Goal: Find specific page/section: Find specific page/section

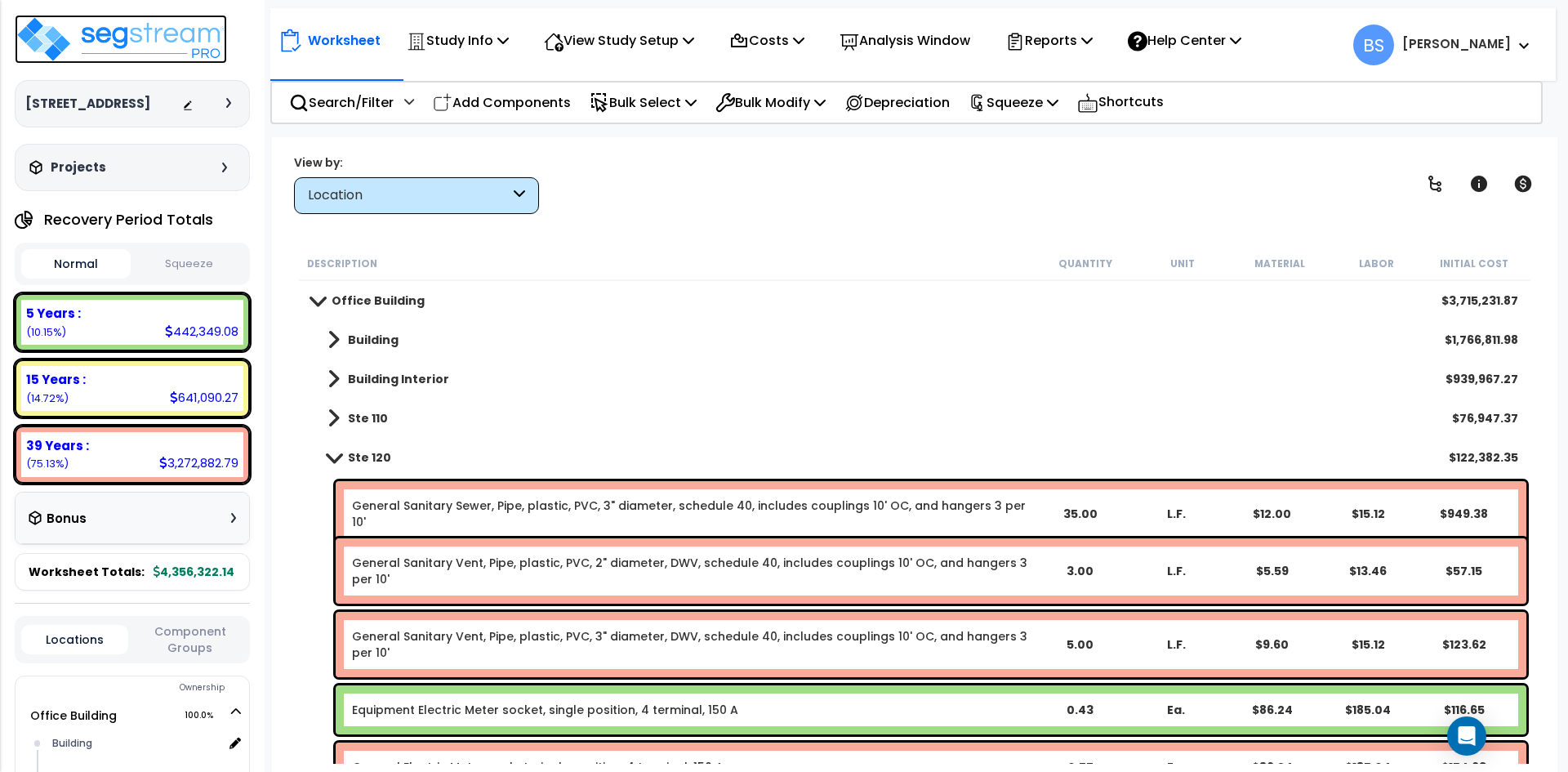
click at [168, 32] on img at bounding box center [121, 39] width 213 height 49
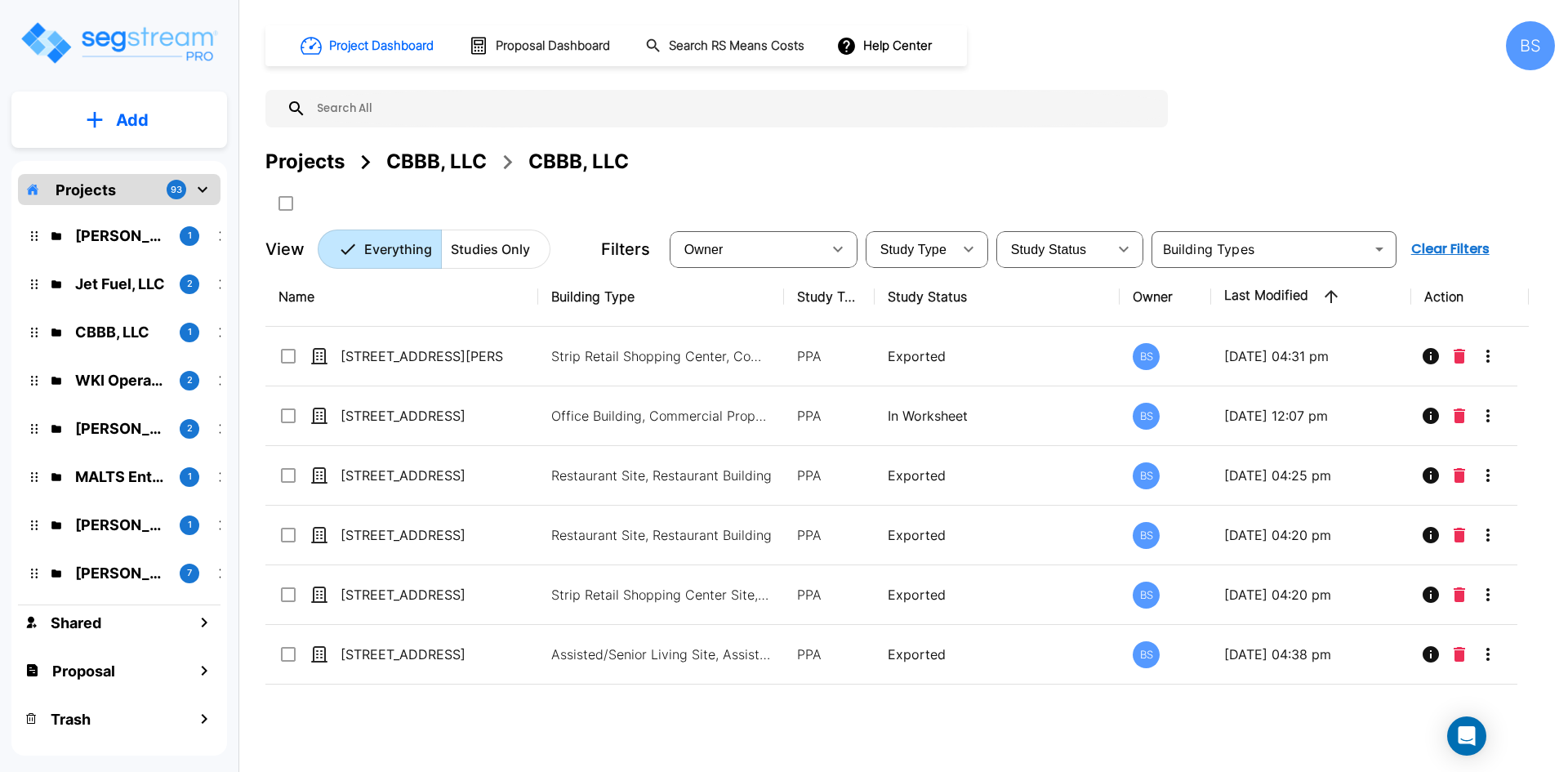
drag, startPoint x: 299, startPoint y: 165, endPoint x: 379, endPoint y: 530, distance: 373.7
click at [299, 165] on div "Projects" at bounding box center [305, 161] width 79 height 29
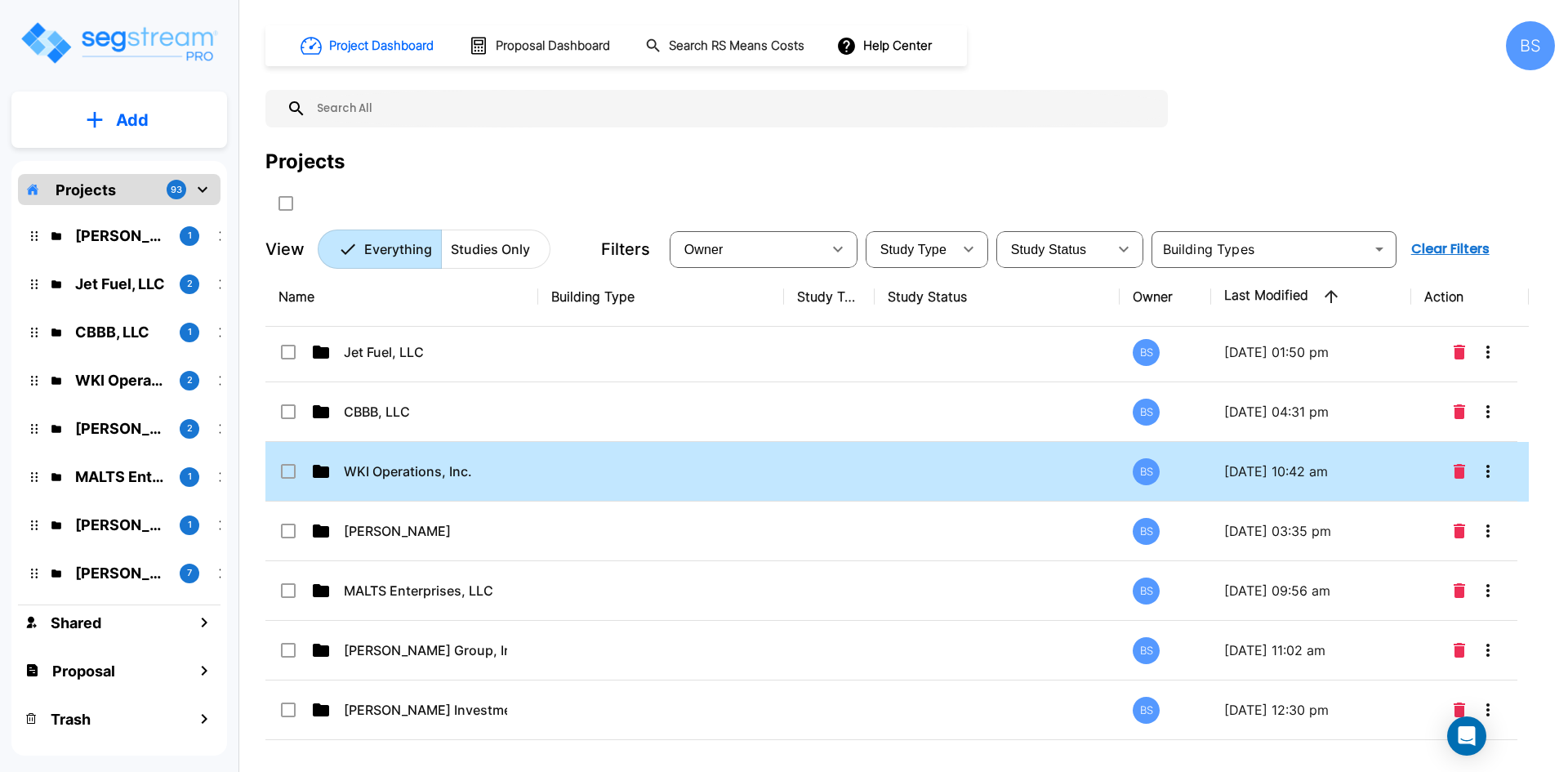
scroll to position [82, 0]
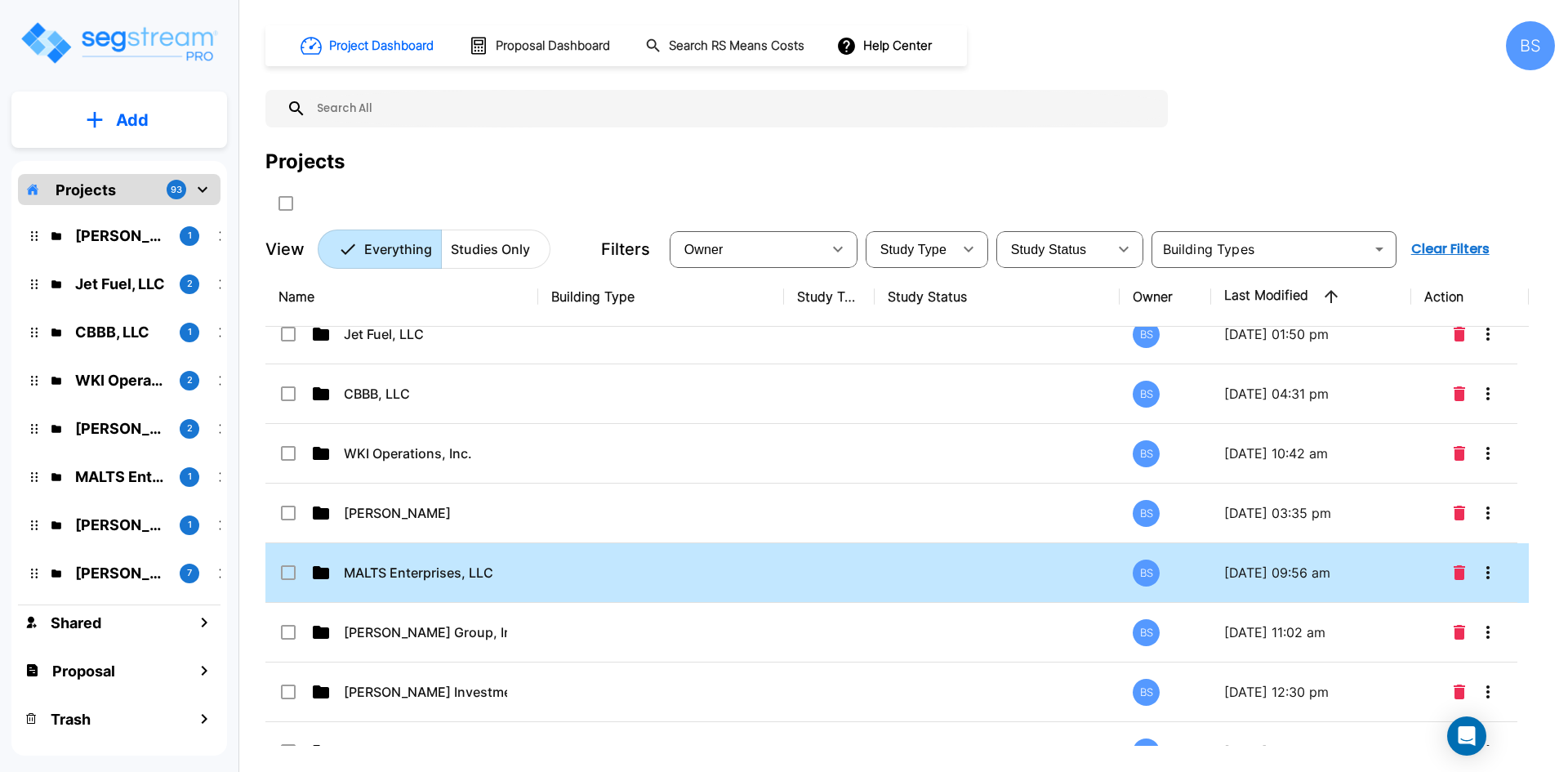
click at [542, 579] on td at bounding box center [661, 573] width 246 height 60
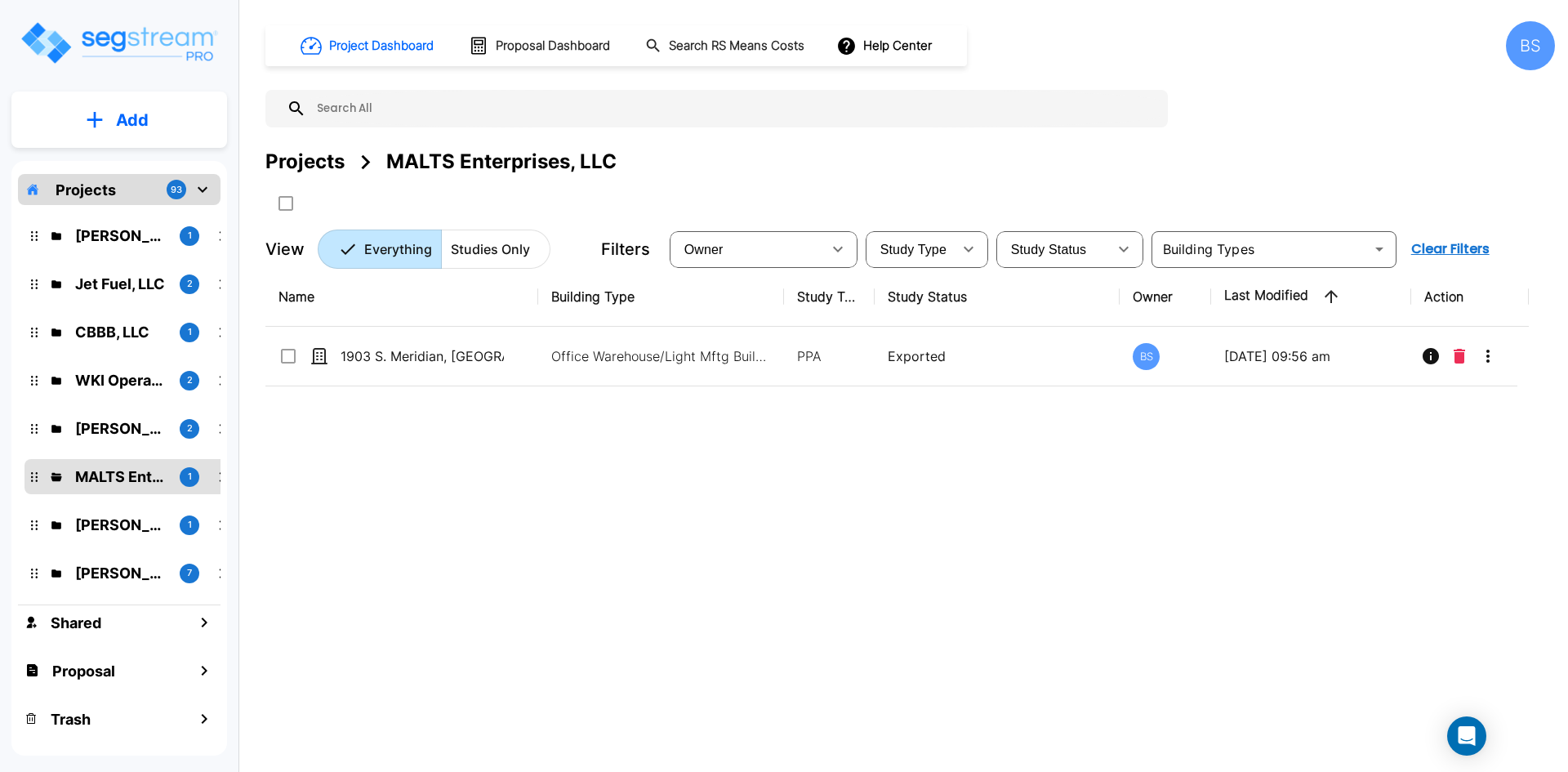
scroll to position [0, 0]
click at [604, 621] on div "Name Building Type Study Type Study Status Owner Last Modified Action 1903 S. M…" at bounding box center [897, 506] width 1264 height 479
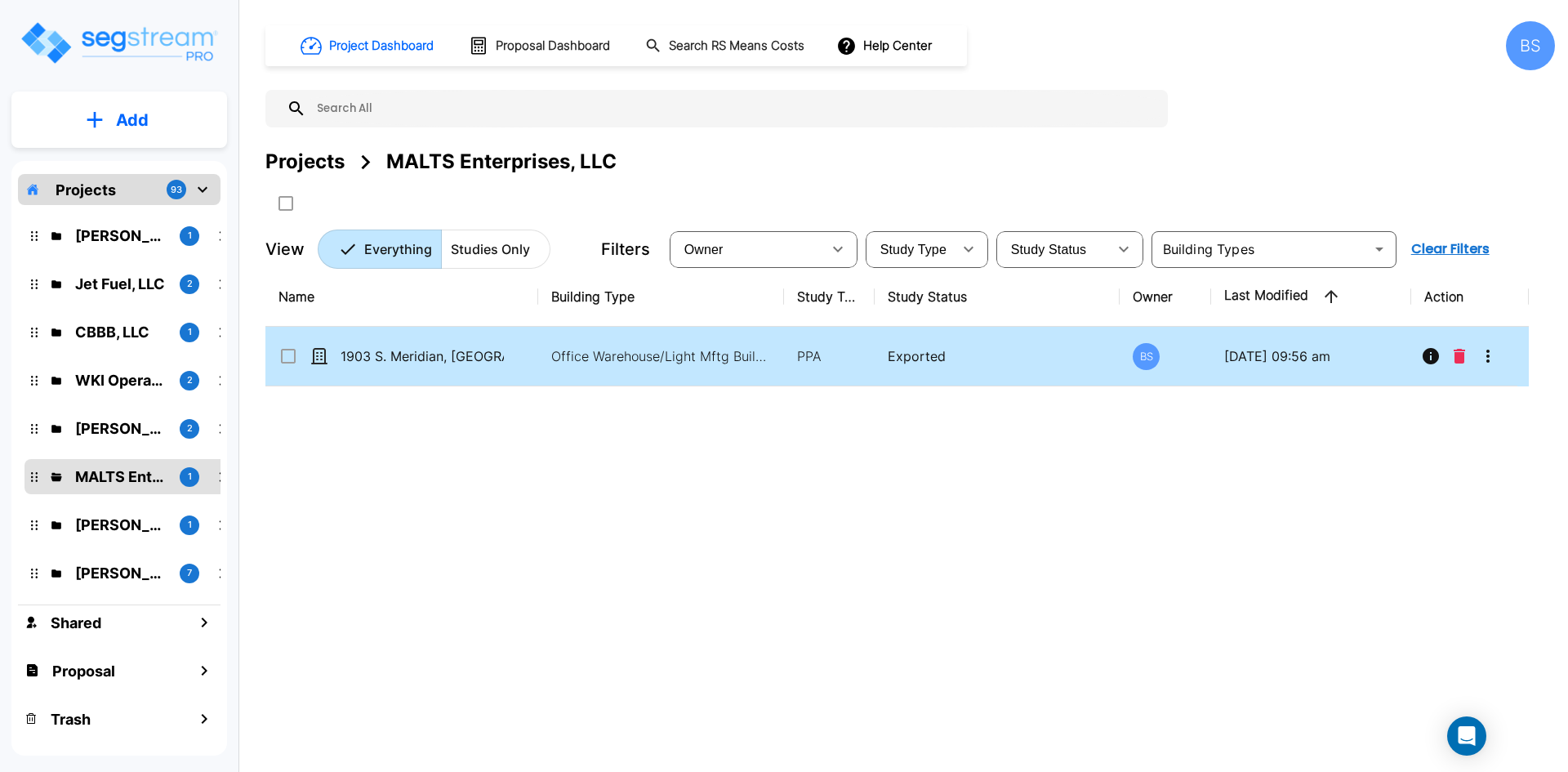
click at [409, 363] on p "1903 S. Meridian, [GEOGRAPHIC_DATA]" at bounding box center [423, 356] width 163 height 20
checkbox input "true"
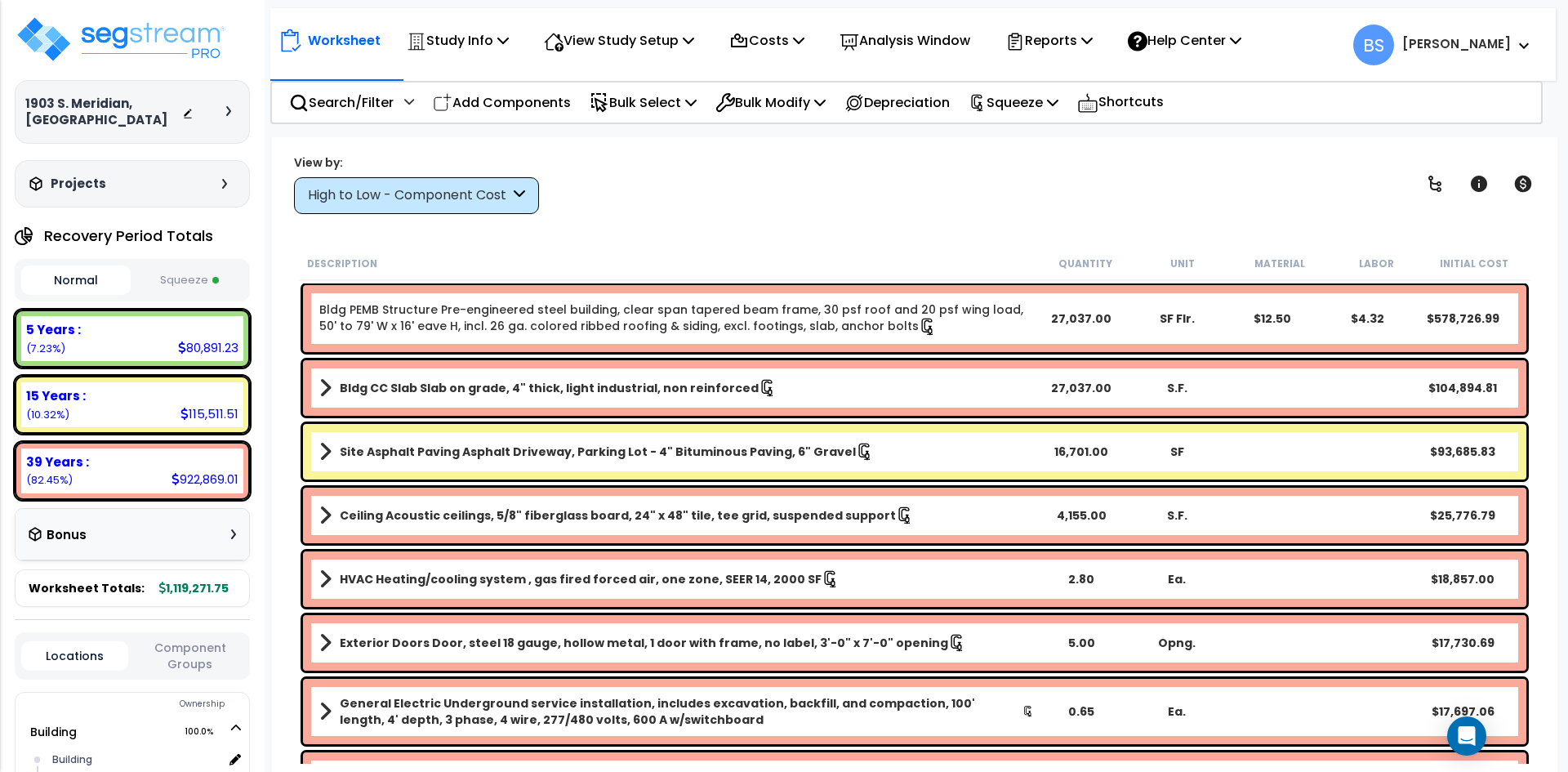
click at [399, 197] on div "High to Low - Component Cost" at bounding box center [408, 196] width 201 height 19
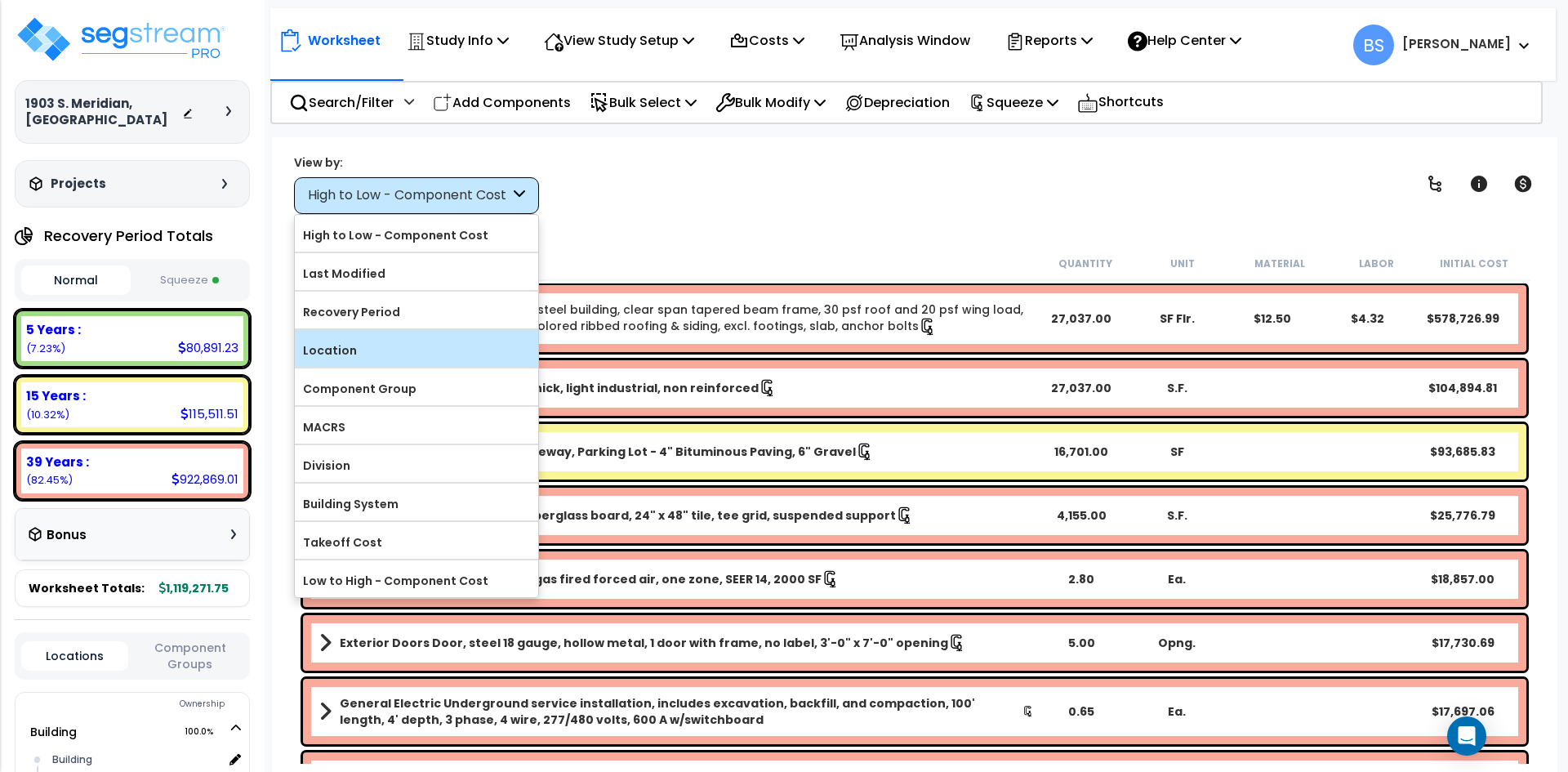
click at [375, 348] on label "Location" at bounding box center [416, 350] width 243 height 25
click at [0, 0] on input "Location" at bounding box center [0, 0] width 0 height 0
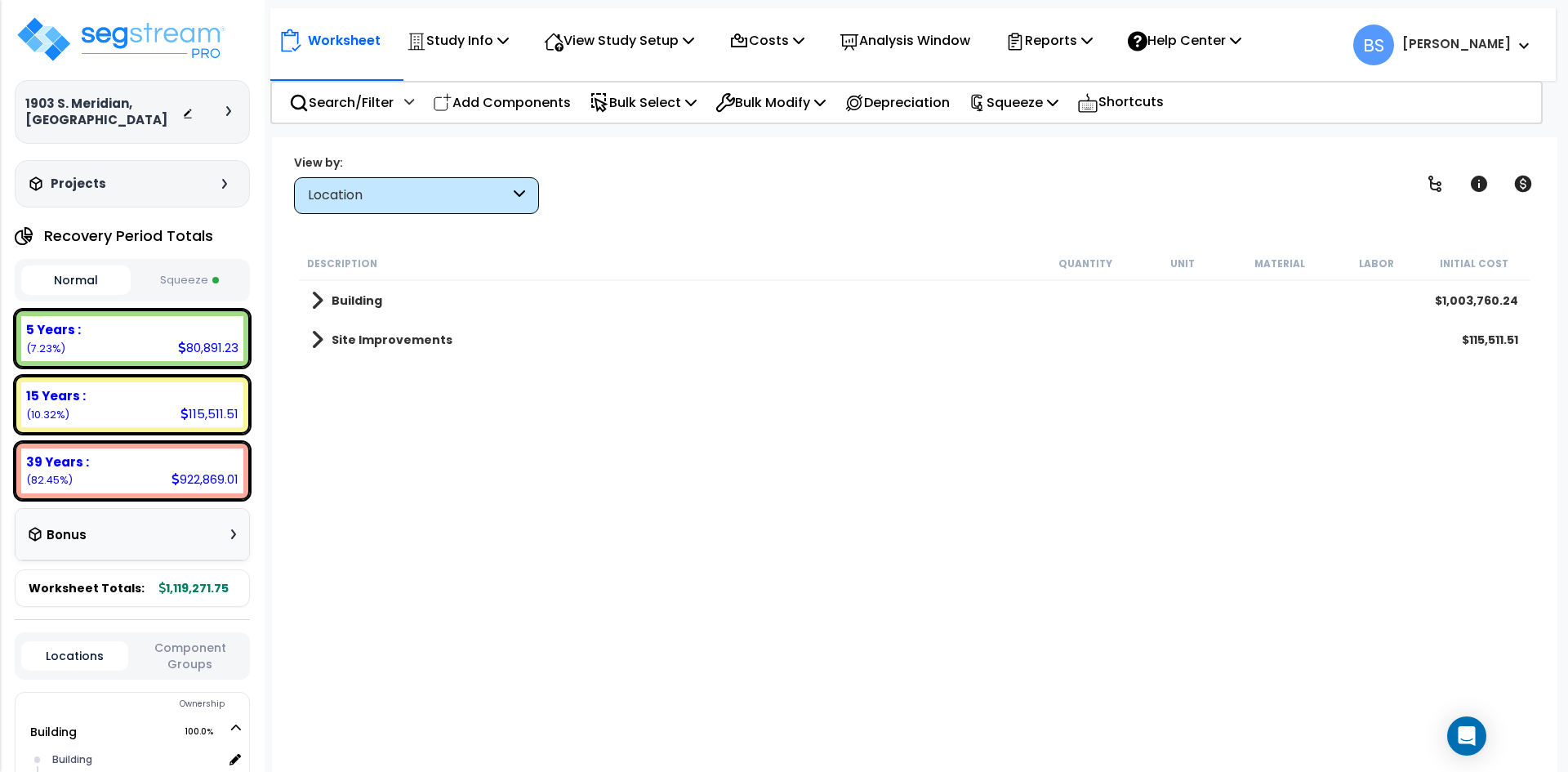
click at [349, 290] on link "Building" at bounding box center [347, 300] width 71 height 23
click at [380, 372] on b "Building Interior" at bounding box center [398, 378] width 102 height 16
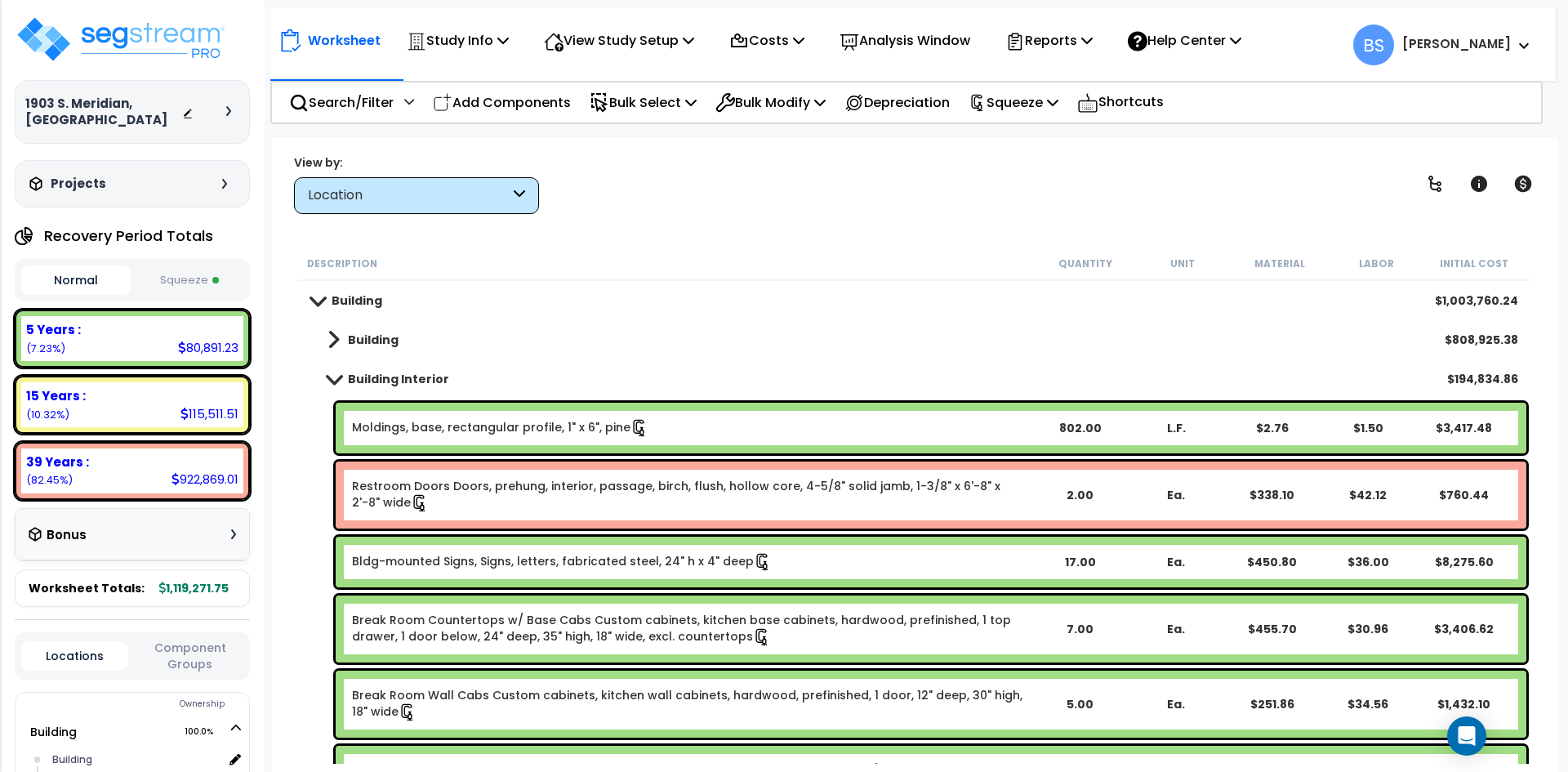
click at [362, 342] on b "Building" at bounding box center [372, 339] width 50 height 16
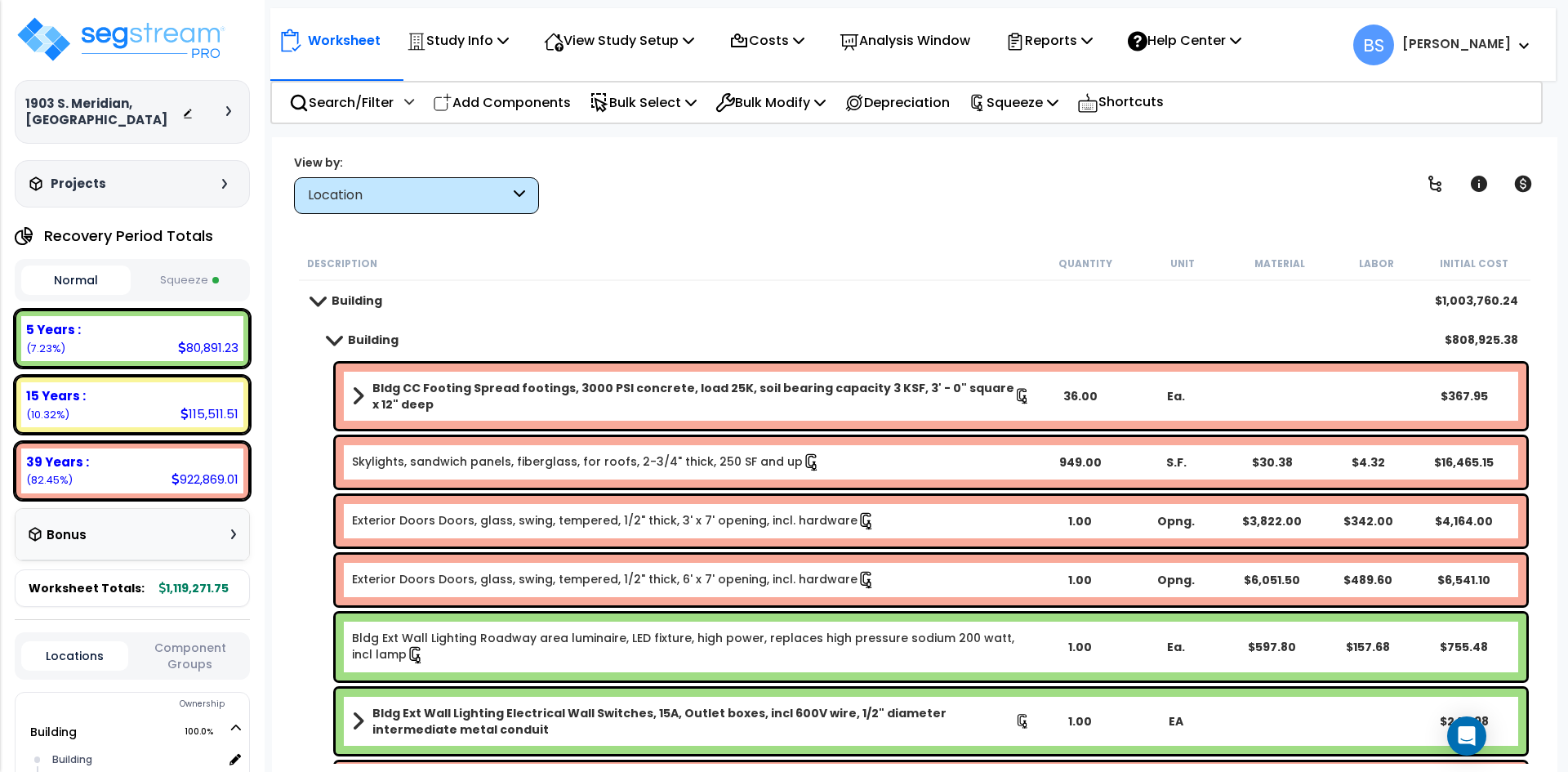
click at [386, 332] on b "Building" at bounding box center [372, 339] width 50 height 16
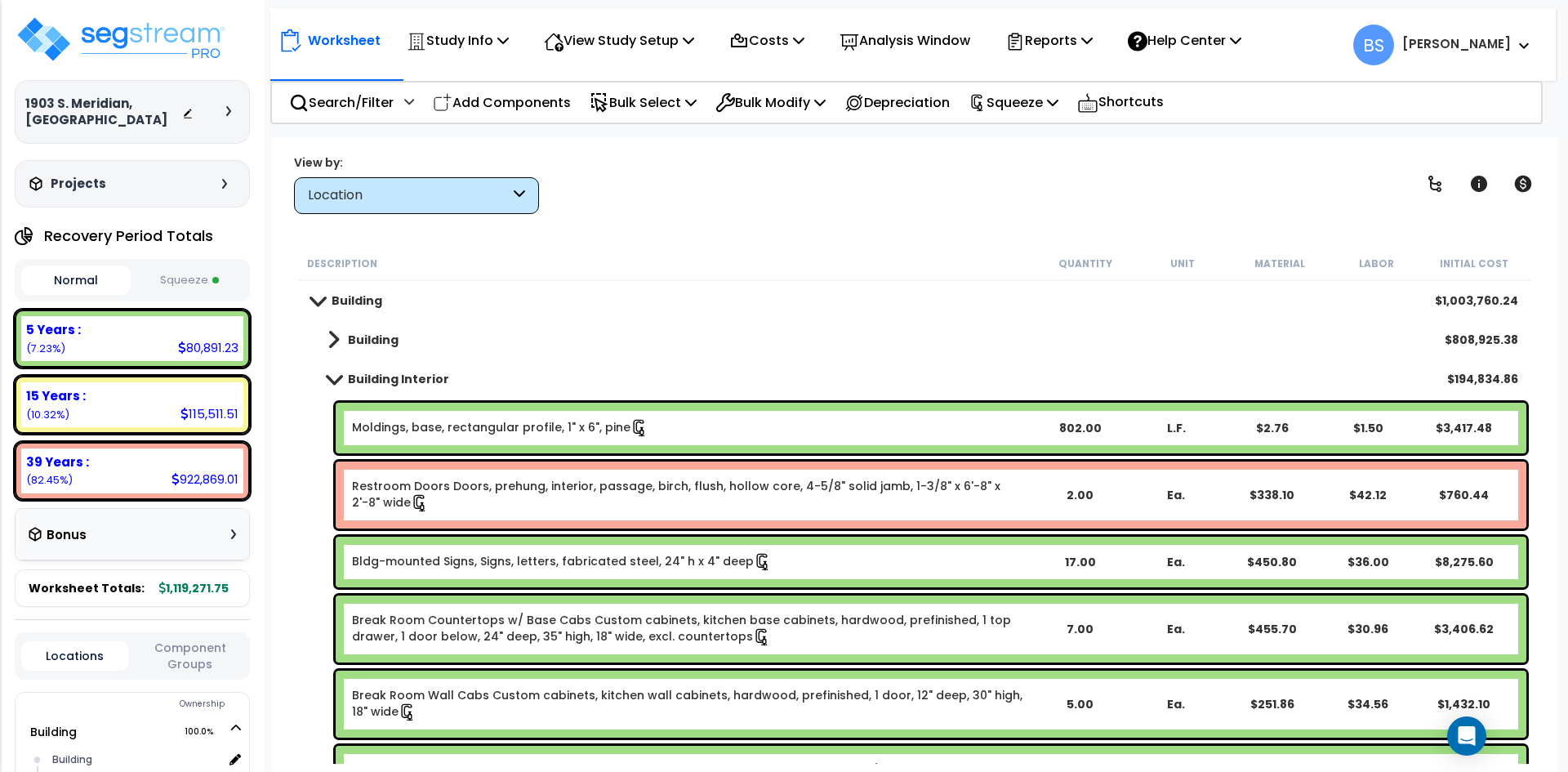
click at [376, 375] on b "Building Interior" at bounding box center [398, 378] width 102 height 16
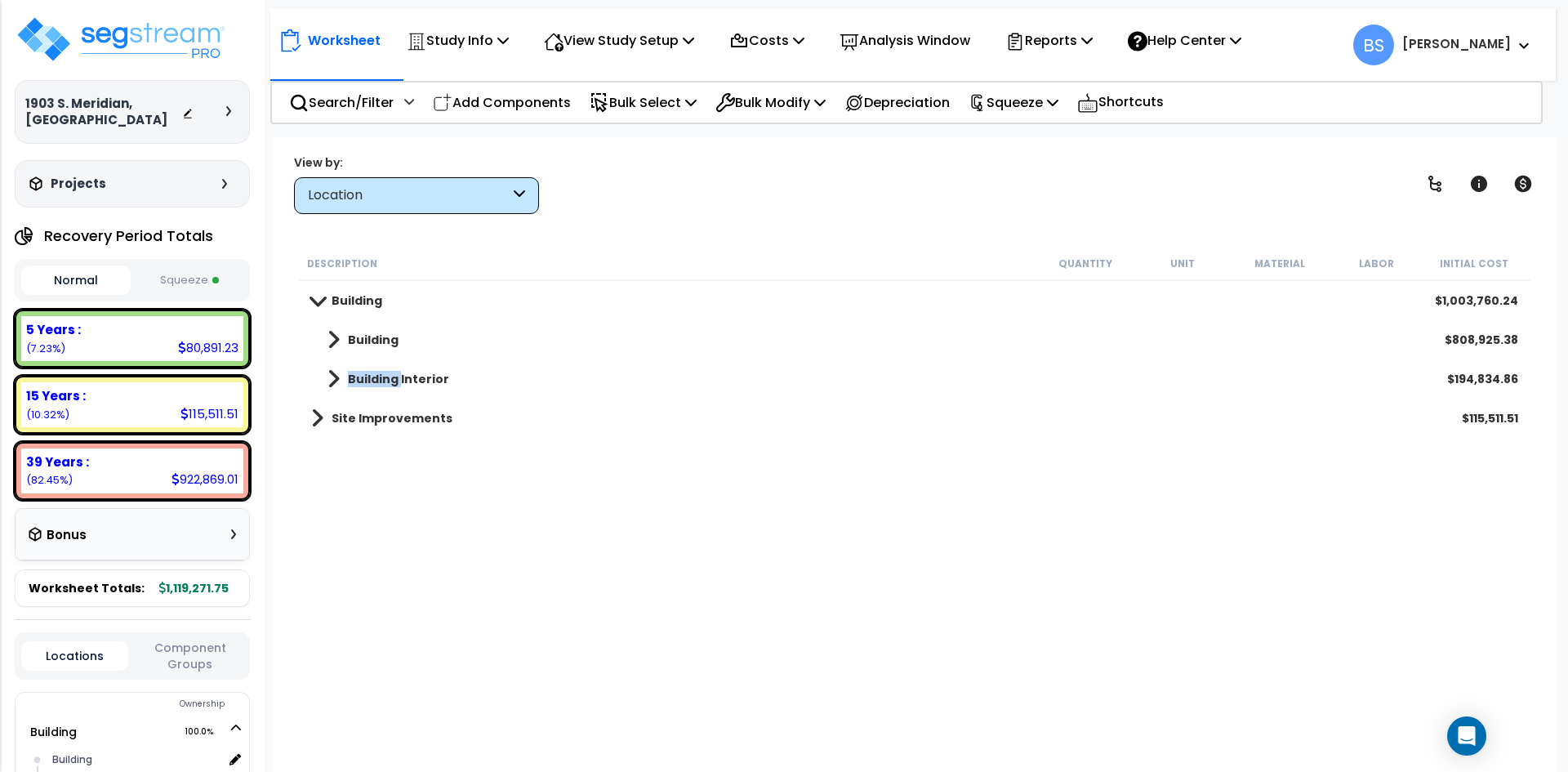
click at [376, 375] on b "Building Interior" at bounding box center [398, 378] width 102 height 16
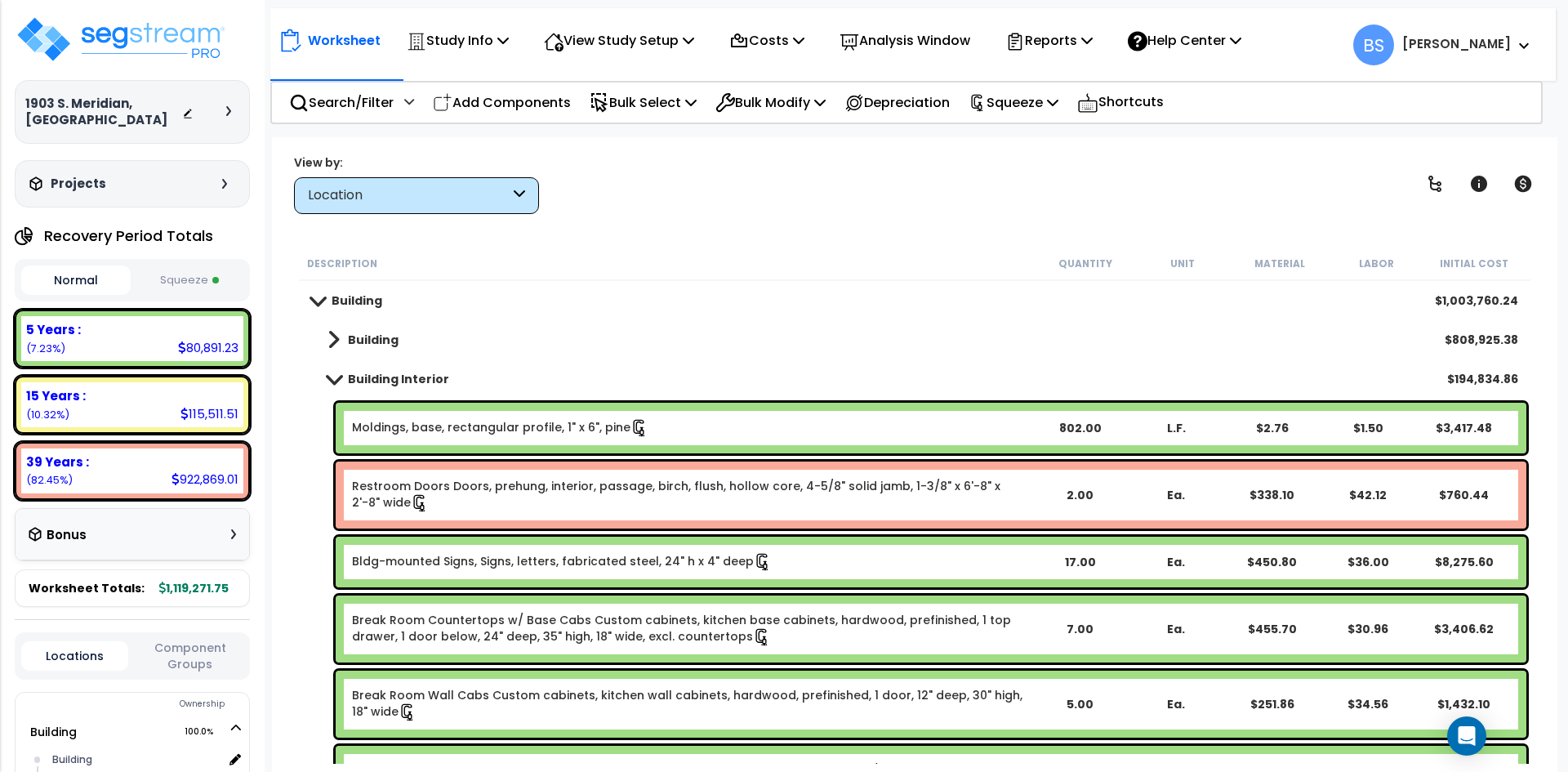
click at [398, 338] on div "Building $808,925.38" at bounding box center [915, 339] width 1223 height 39
click at [352, 337] on b "Building" at bounding box center [372, 339] width 50 height 16
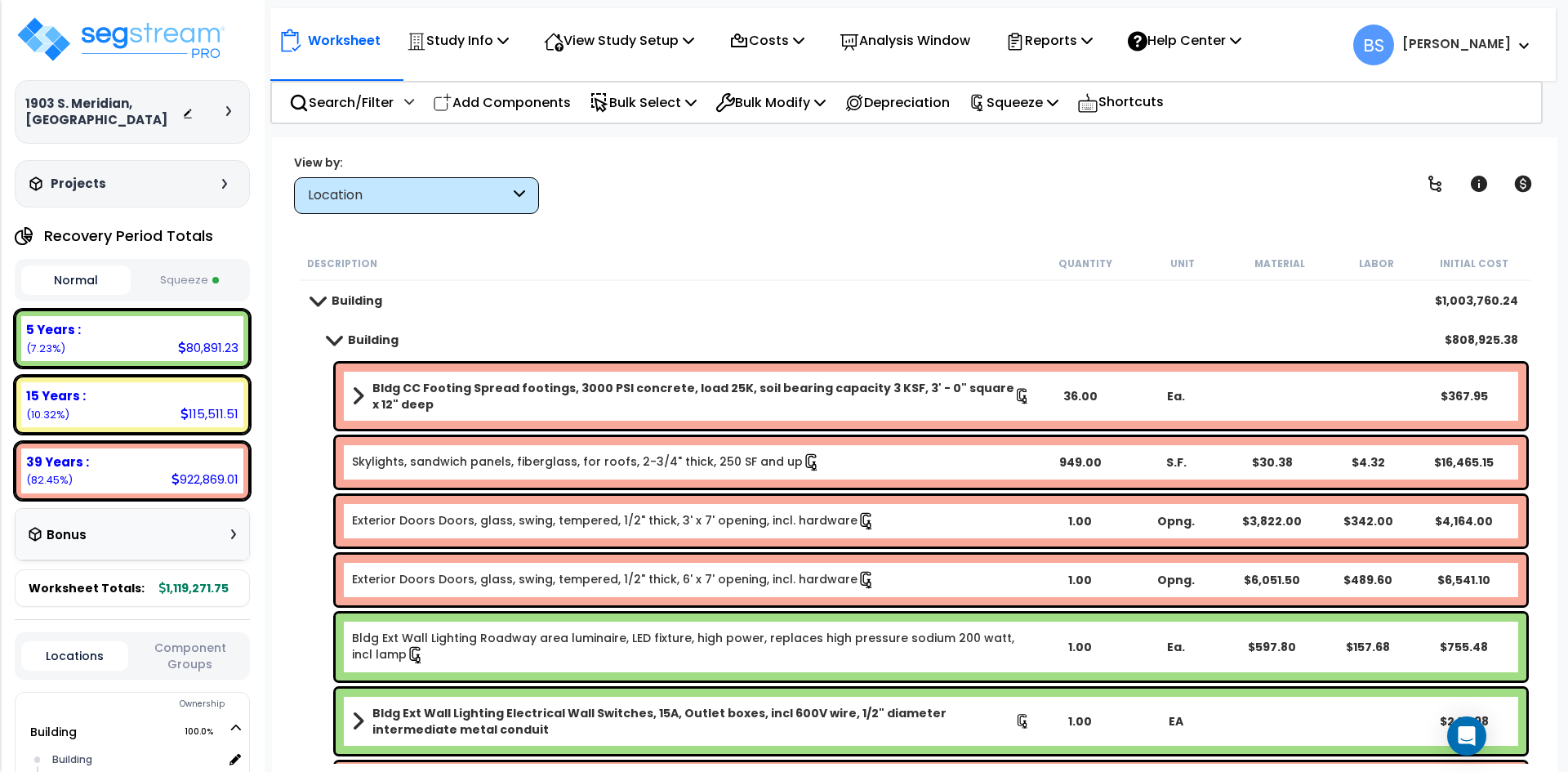
click at [498, 283] on div "Building $1,003,760.24" at bounding box center [915, 300] width 1223 height 39
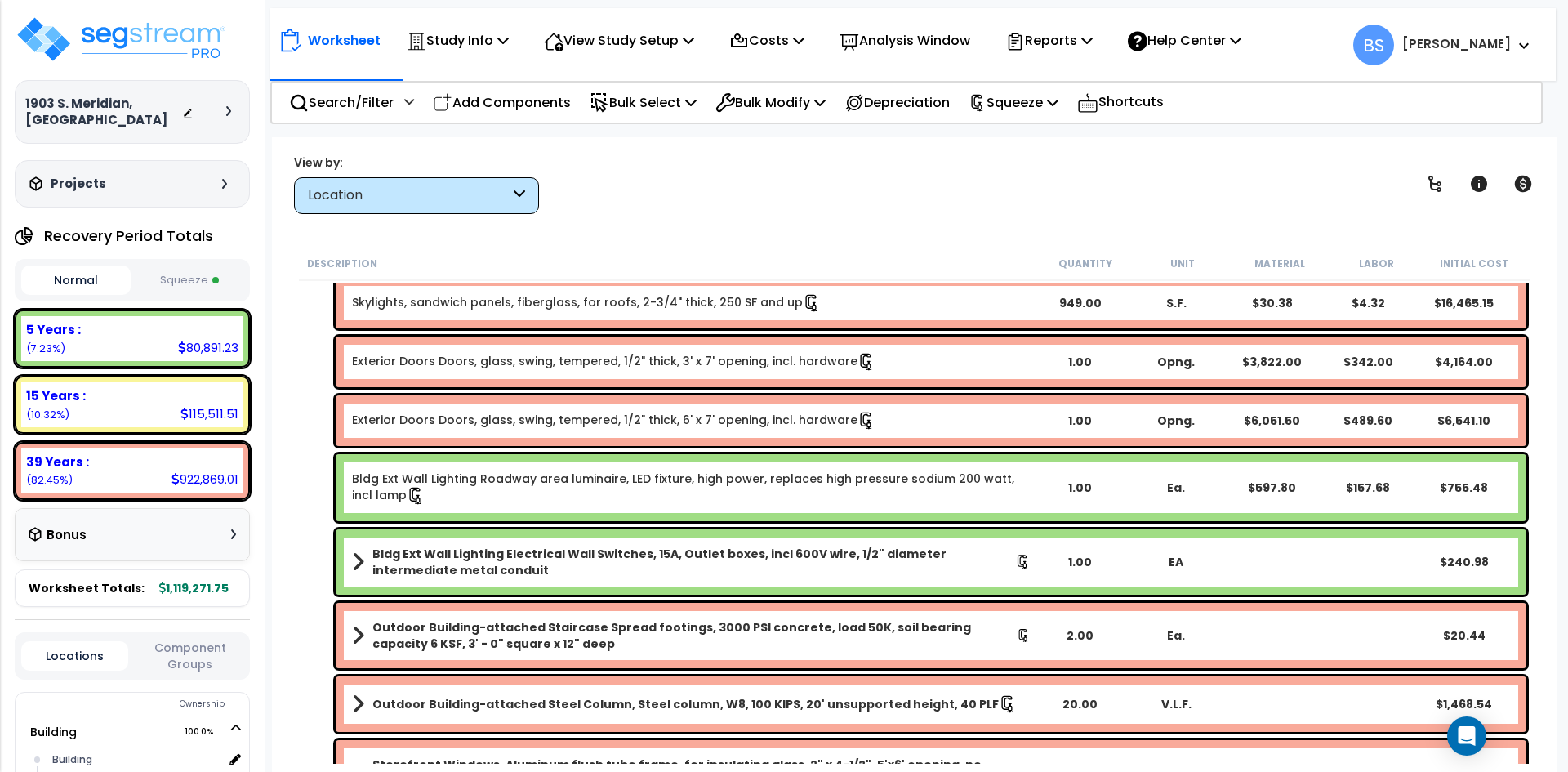
scroll to position [163, 0]
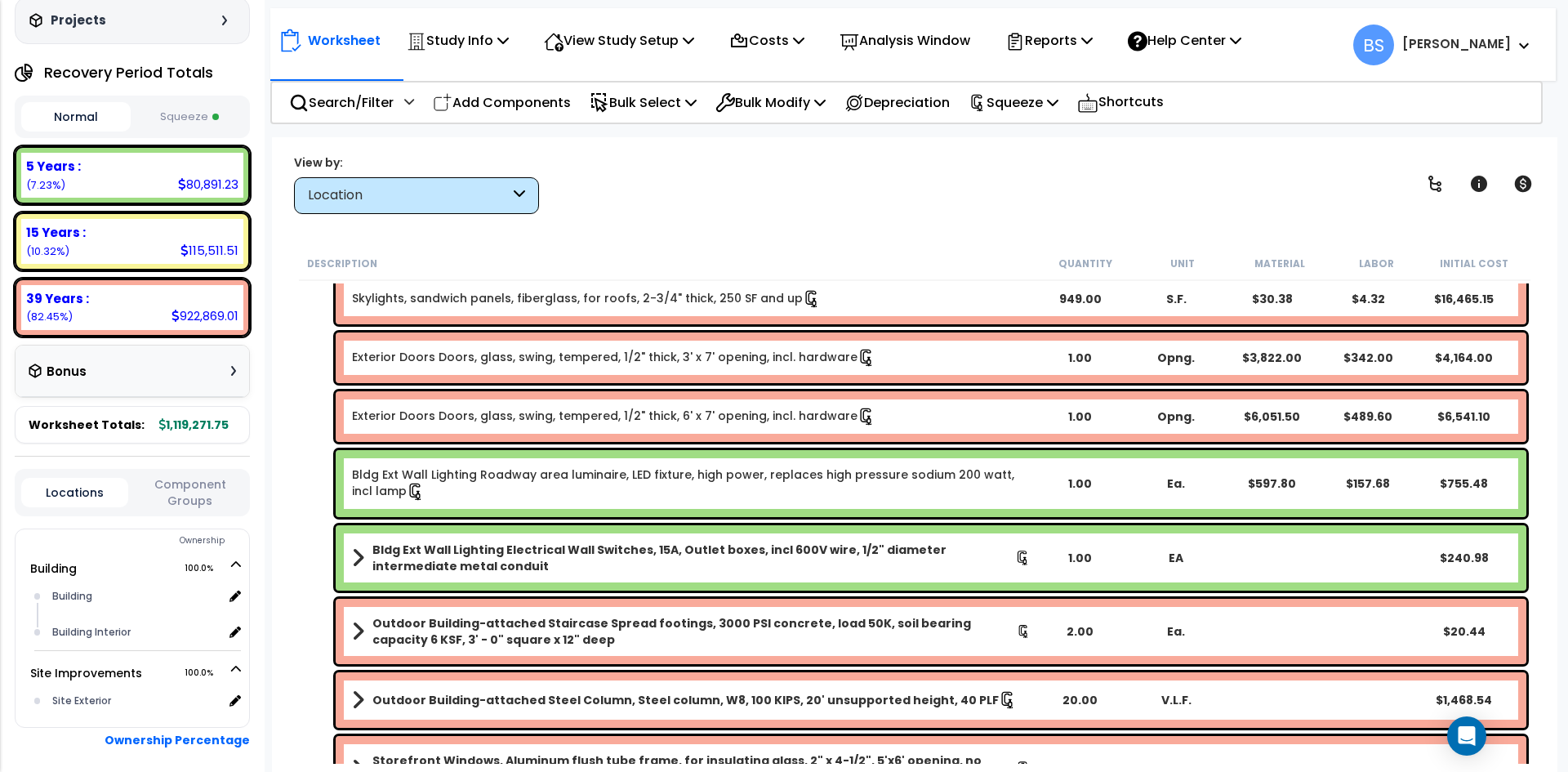
click at [187, 490] on button "Component Groups" at bounding box center [190, 493] width 107 height 34
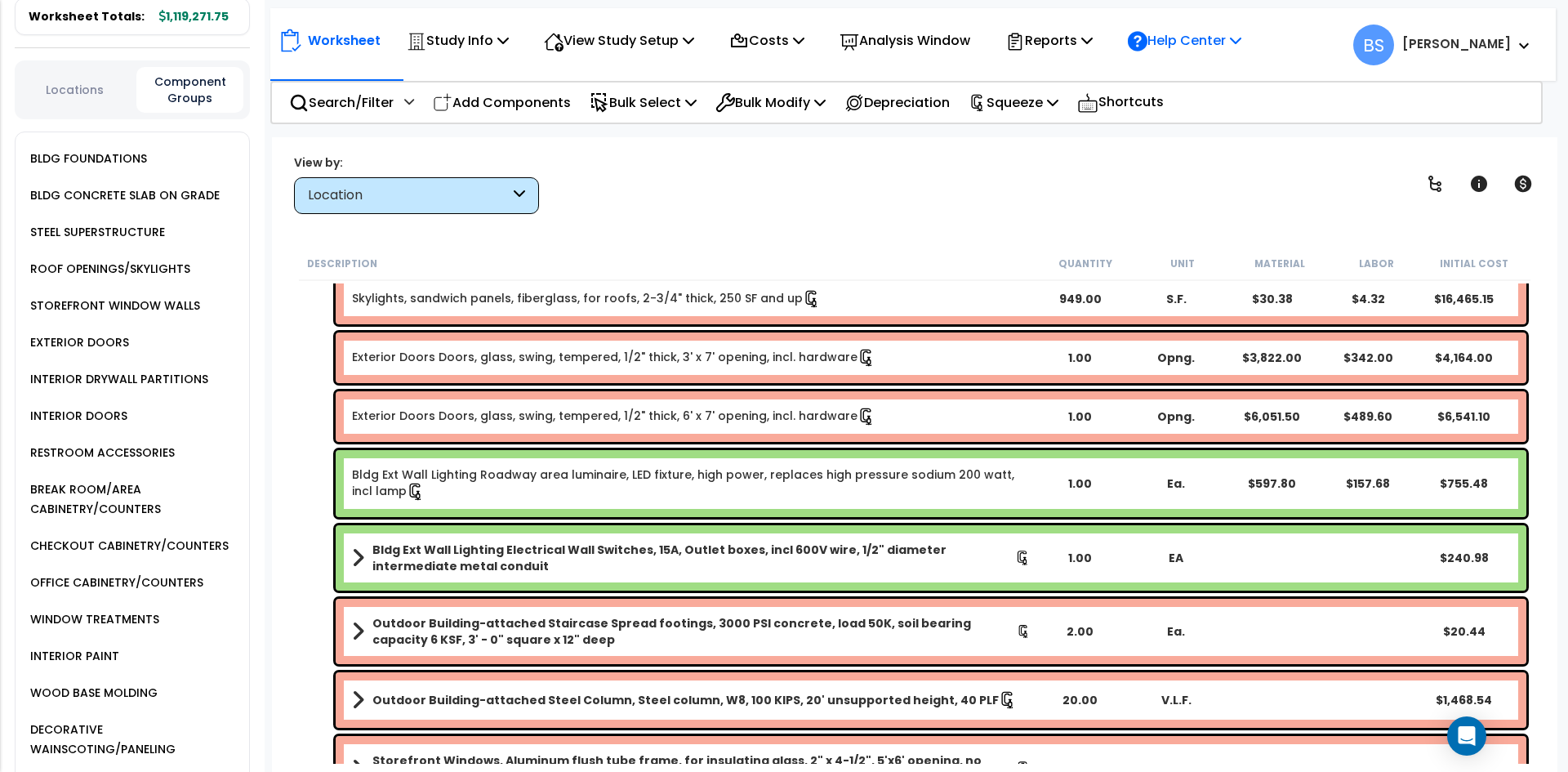
scroll to position [989, 0]
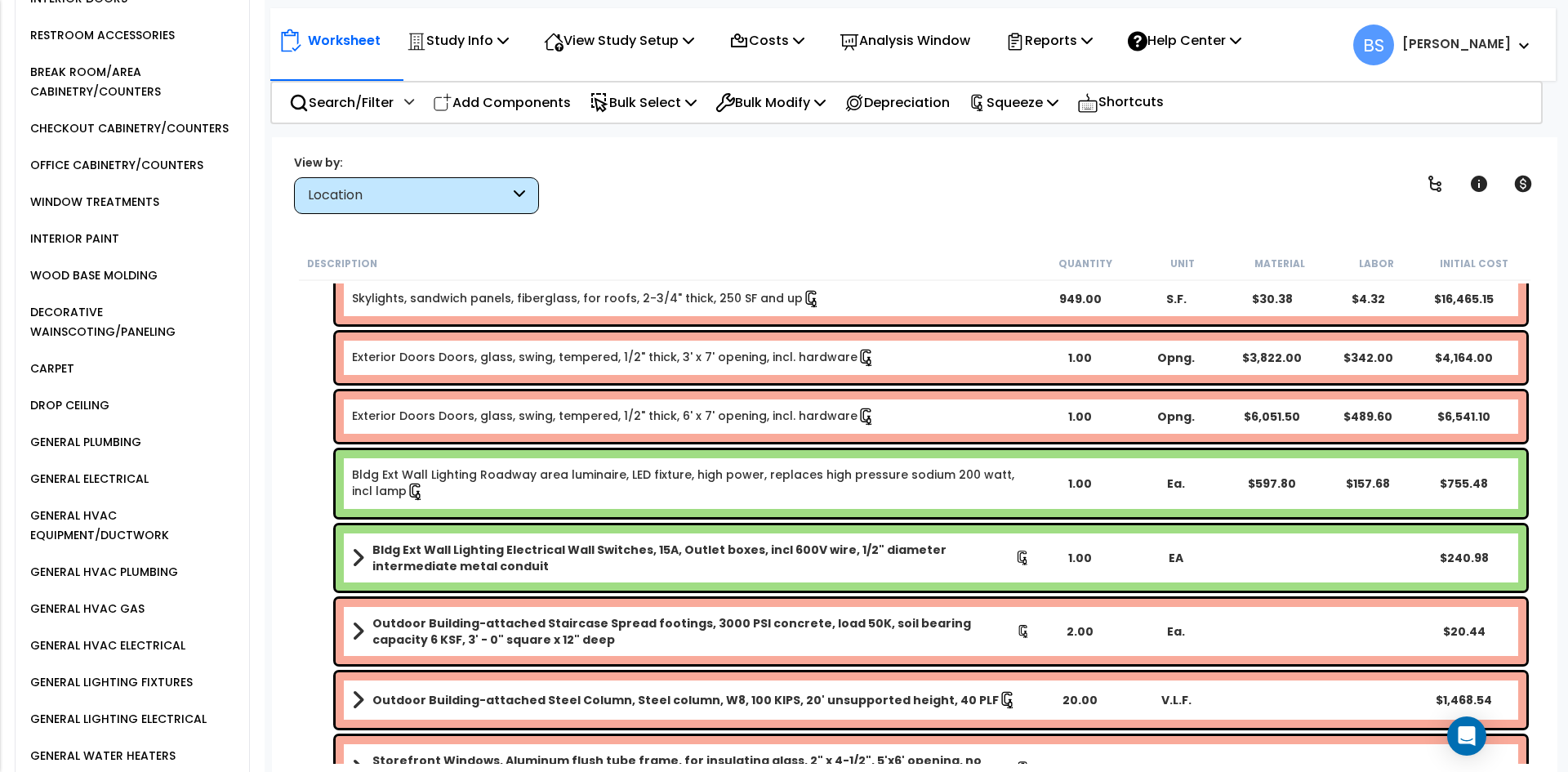
click at [42, 395] on div "DROP CEILING" at bounding box center [68, 405] width 84 height 20
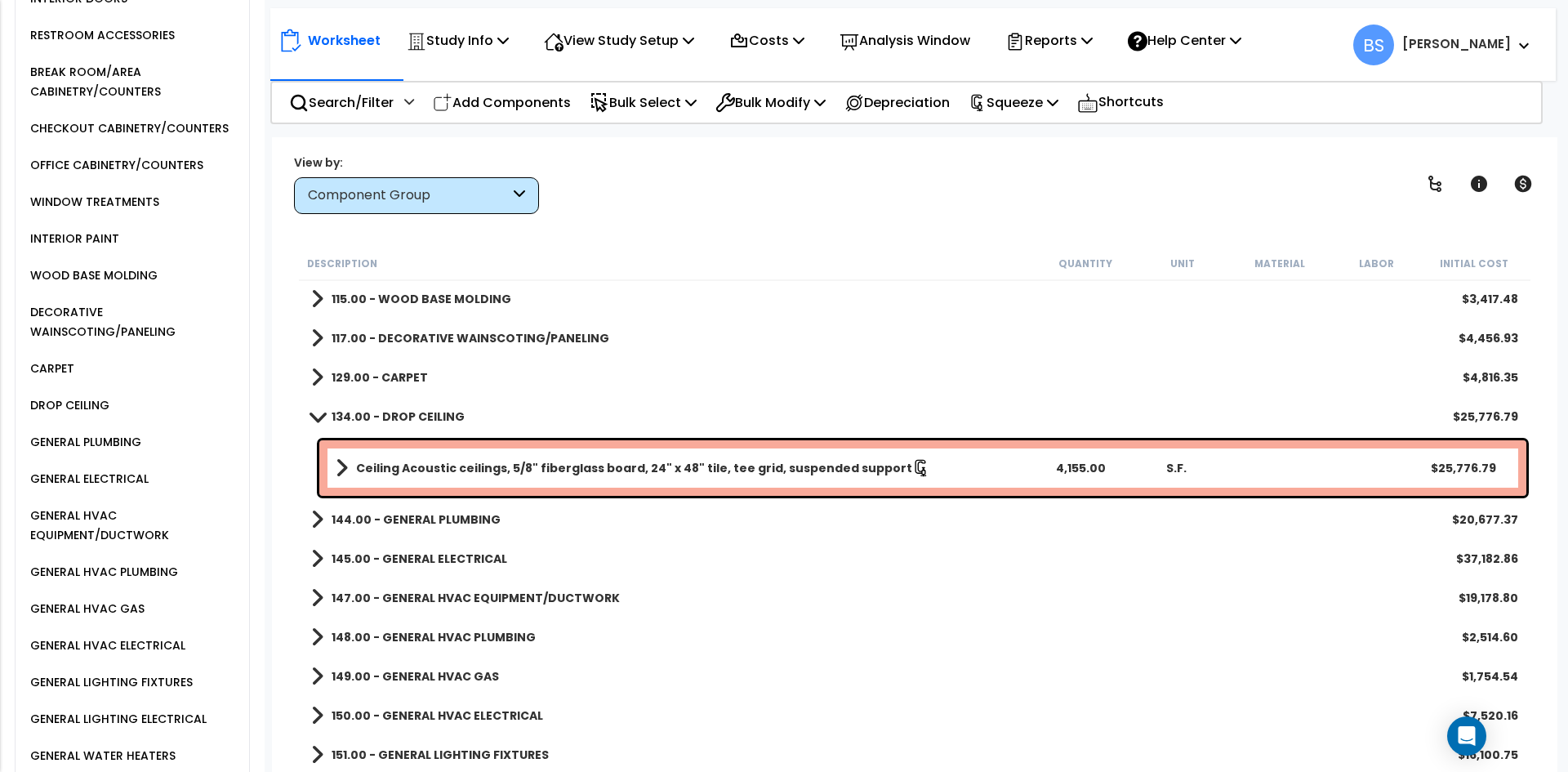
scroll to position [572, 0]
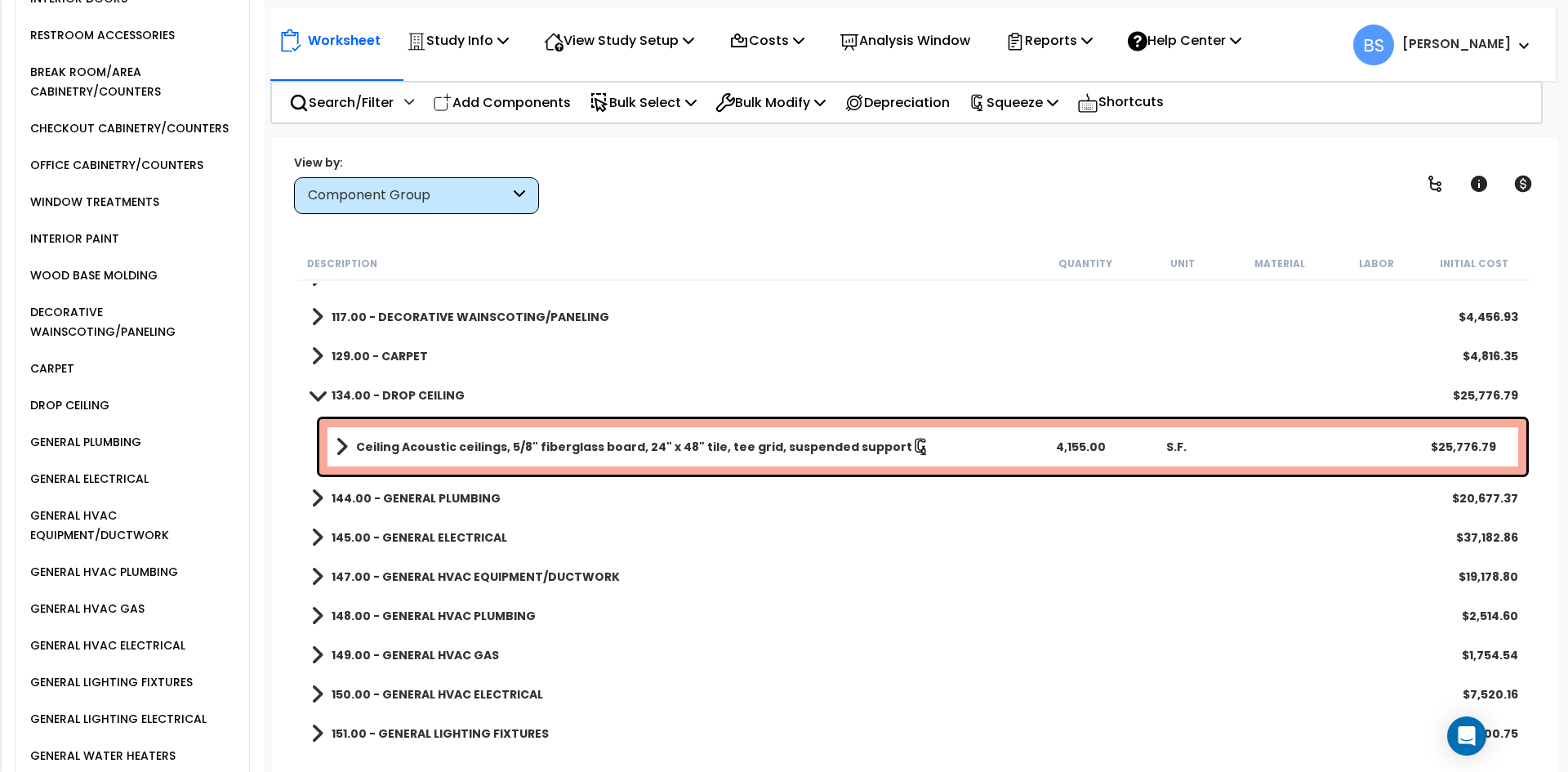
click at [153, 672] on div "GENERAL LIGHTING FIXTURES" at bounding box center [109, 682] width 166 height 20
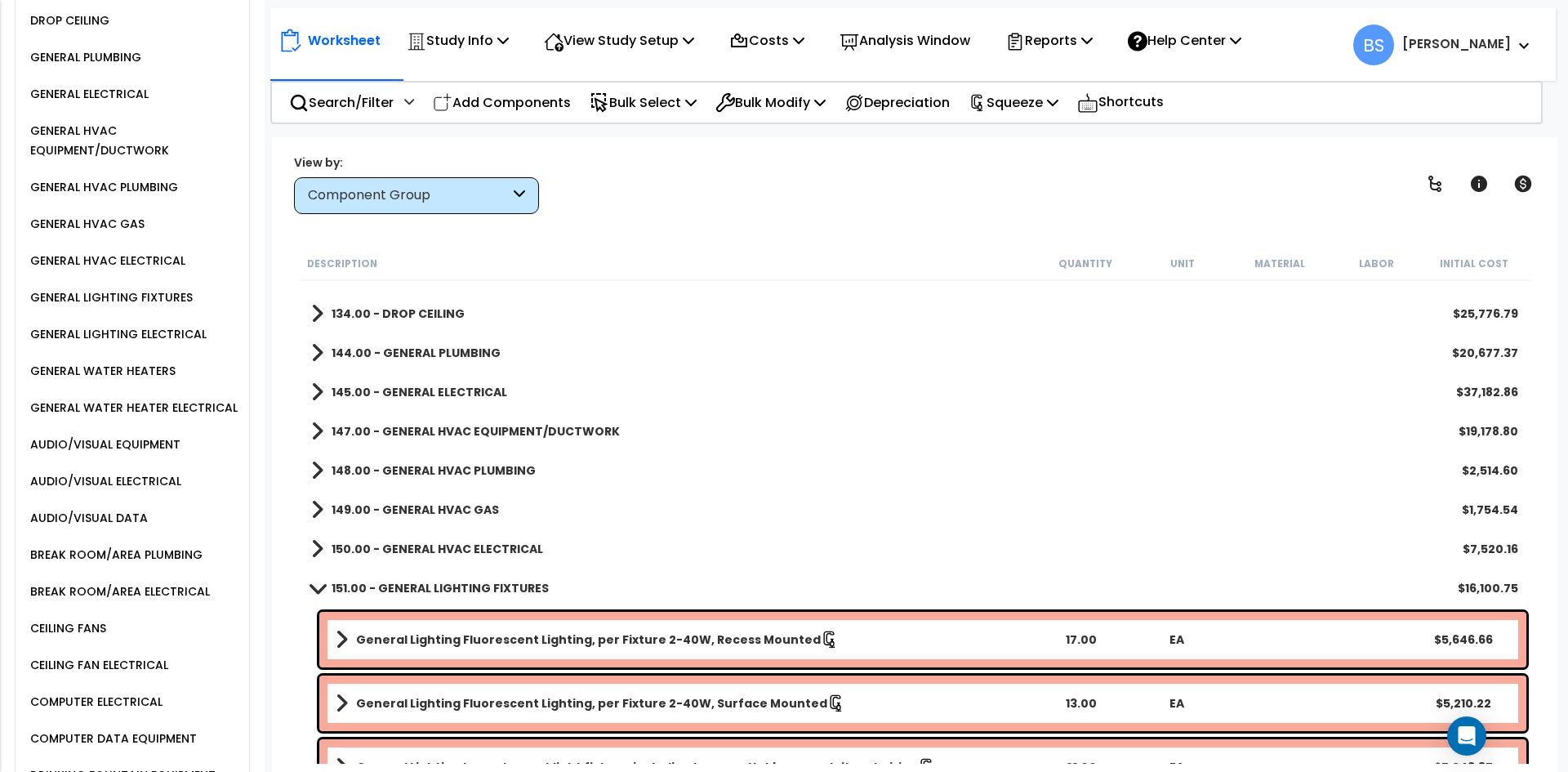
scroll to position [1398, 0]
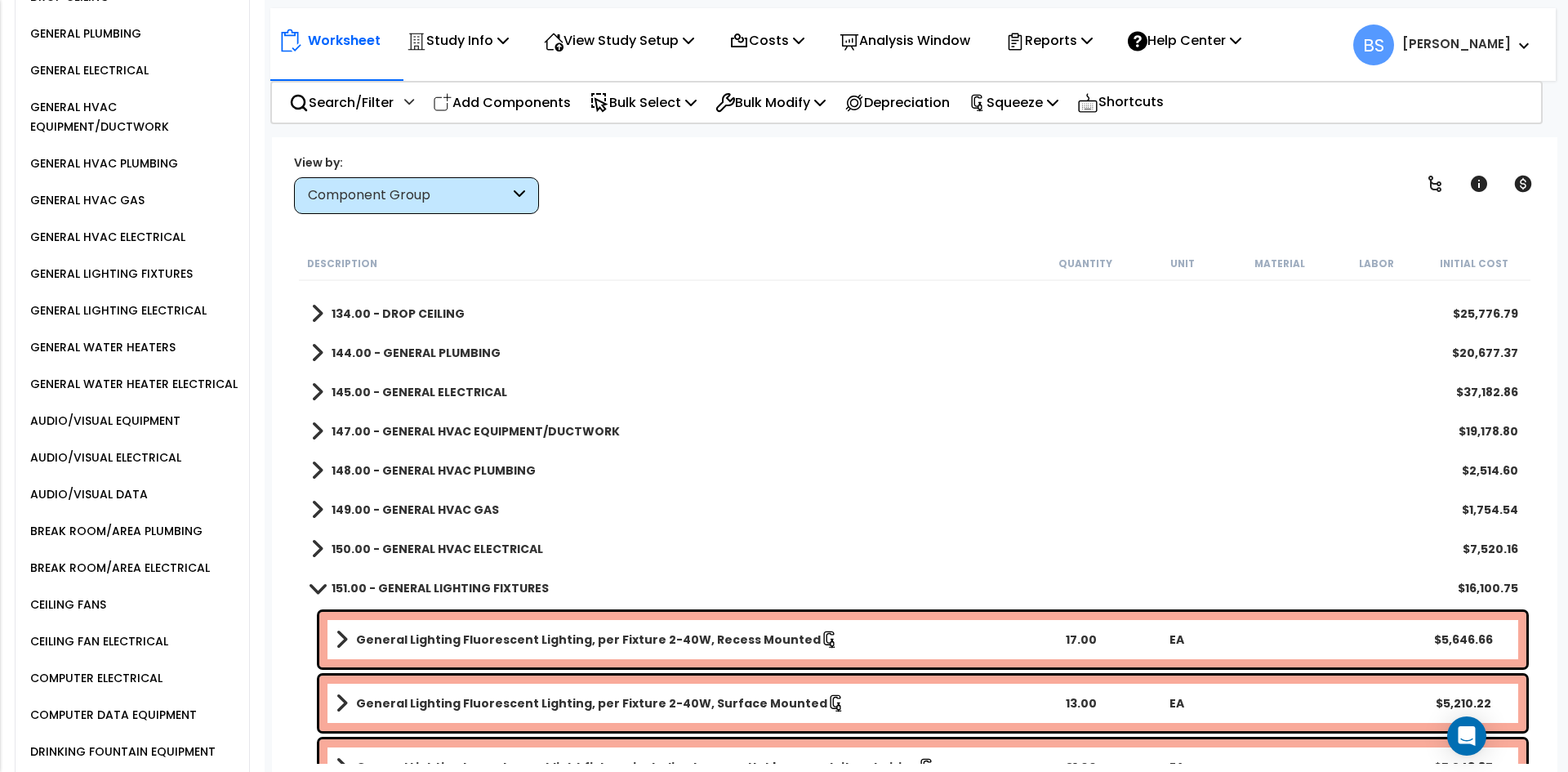
click at [101, 594] on div "CEILING FANS" at bounding box center [66, 604] width 80 height 20
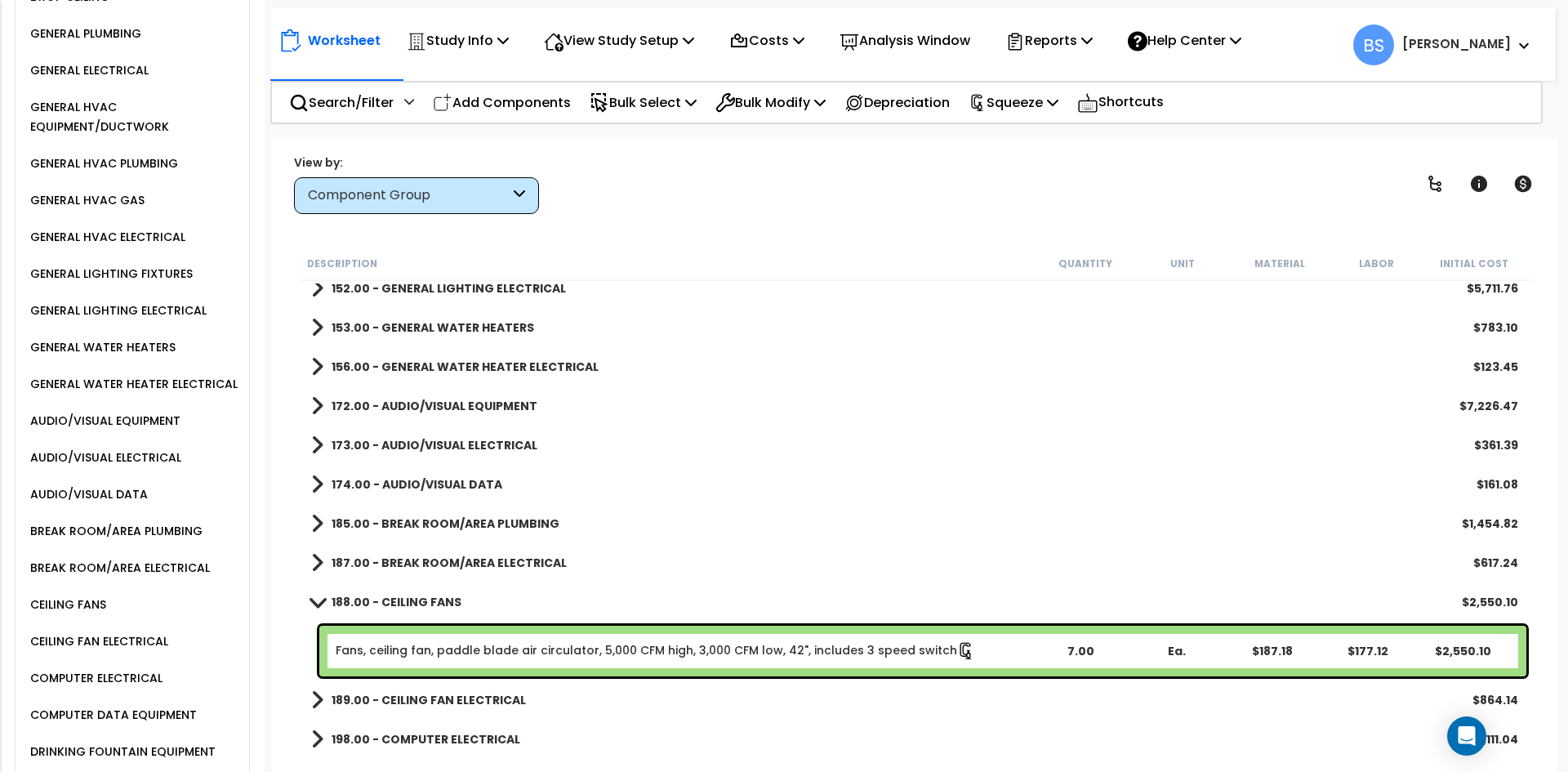
scroll to position [898, 0]
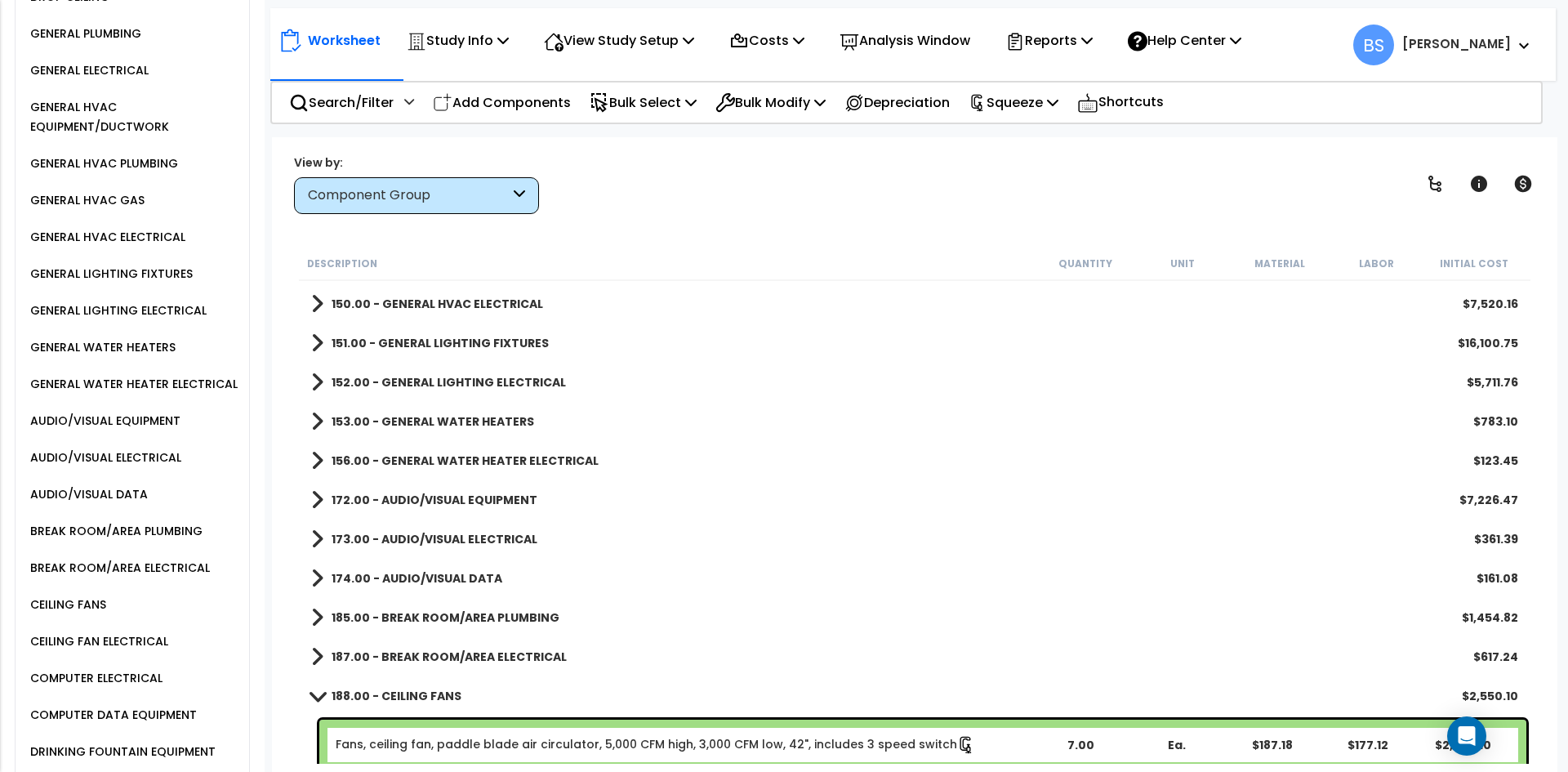
click at [435, 493] on b "172.00 - AUDIO/VISUAL EQUIPMENT" at bounding box center [434, 499] width 206 height 16
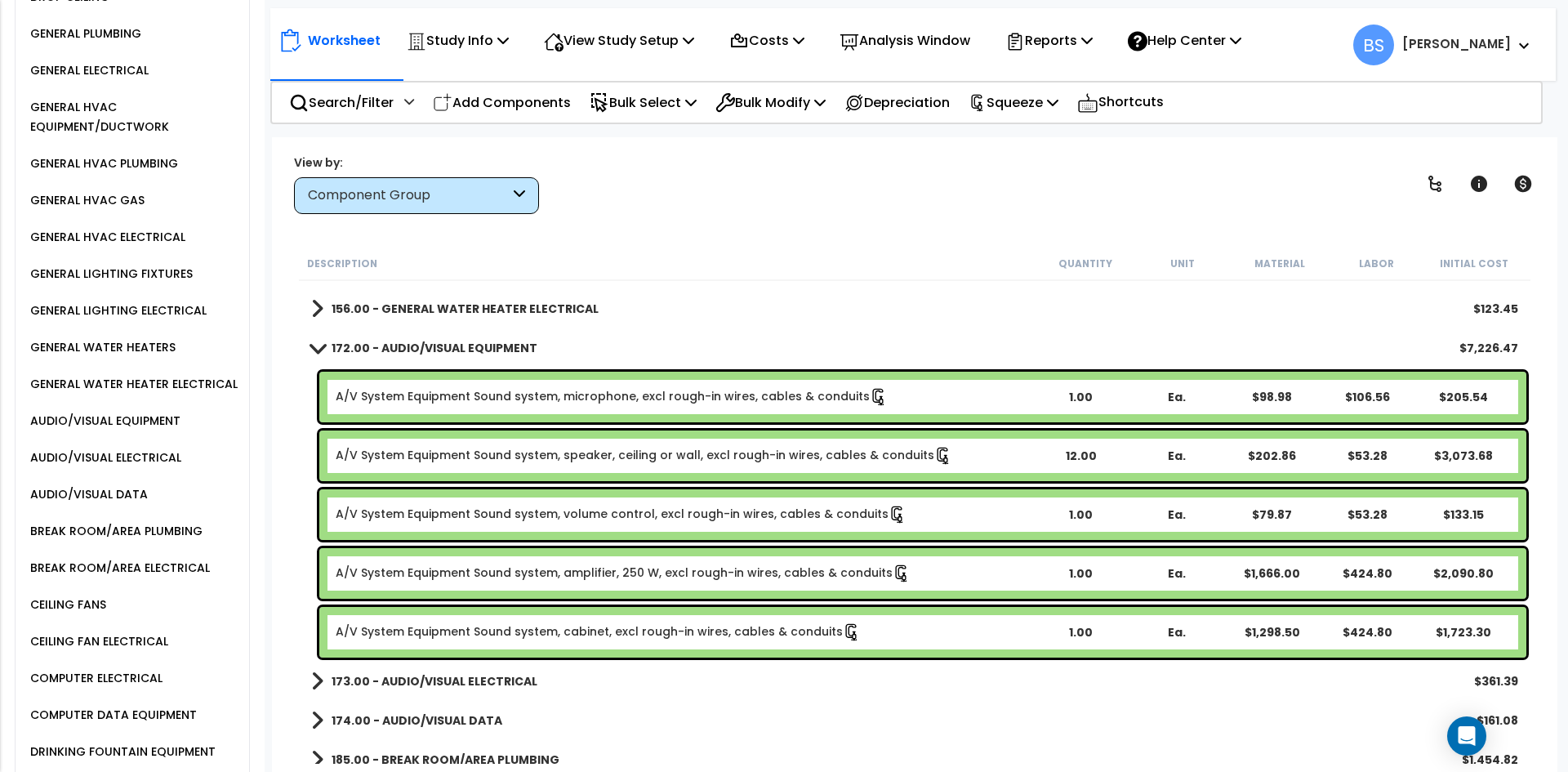
scroll to position [1062, 0]
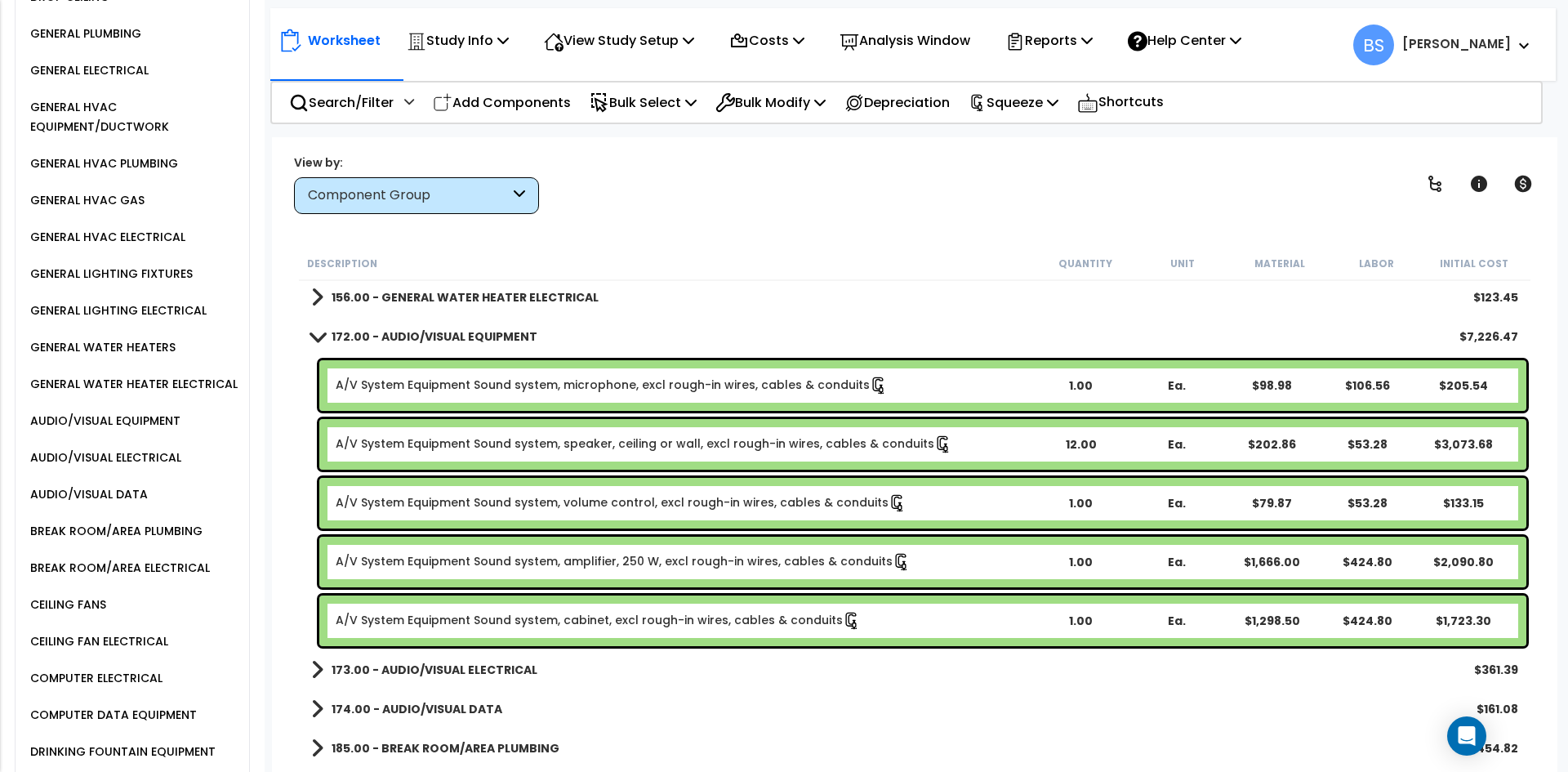
click at [401, 333] on b "172.00 - AUDIO/VISUAL EQUIPMENT" at bounding box center [434, 336] width 206 height 16
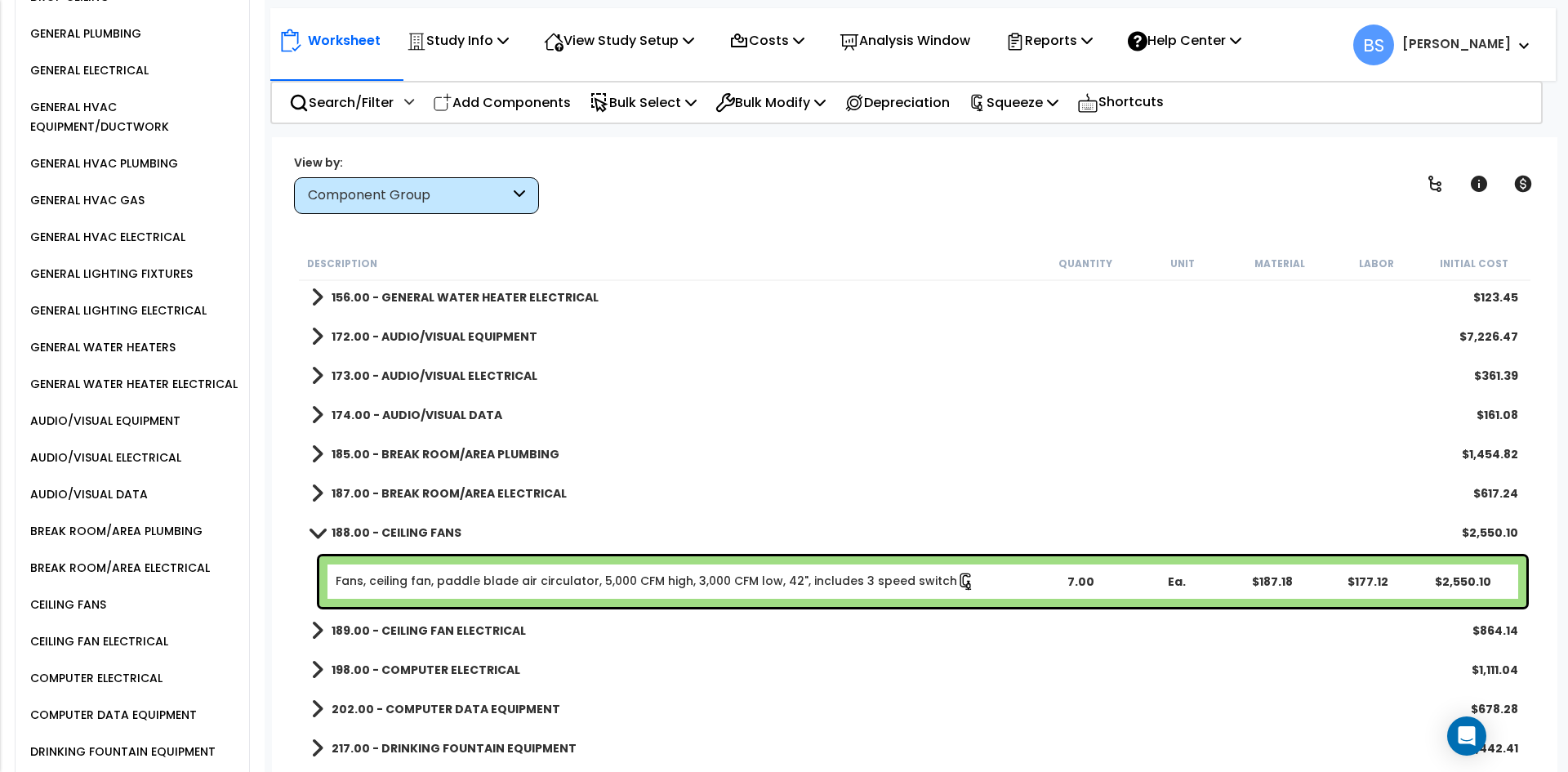
click at [435, 519] on div "188.00 - CEILING FANS $2,550.10" at bounding box center [915, 532] width 1223 height 39
click at [437, 535] on b "188.00 - CEILING FANS" at bounding box center [396, 532] width 130 height 16
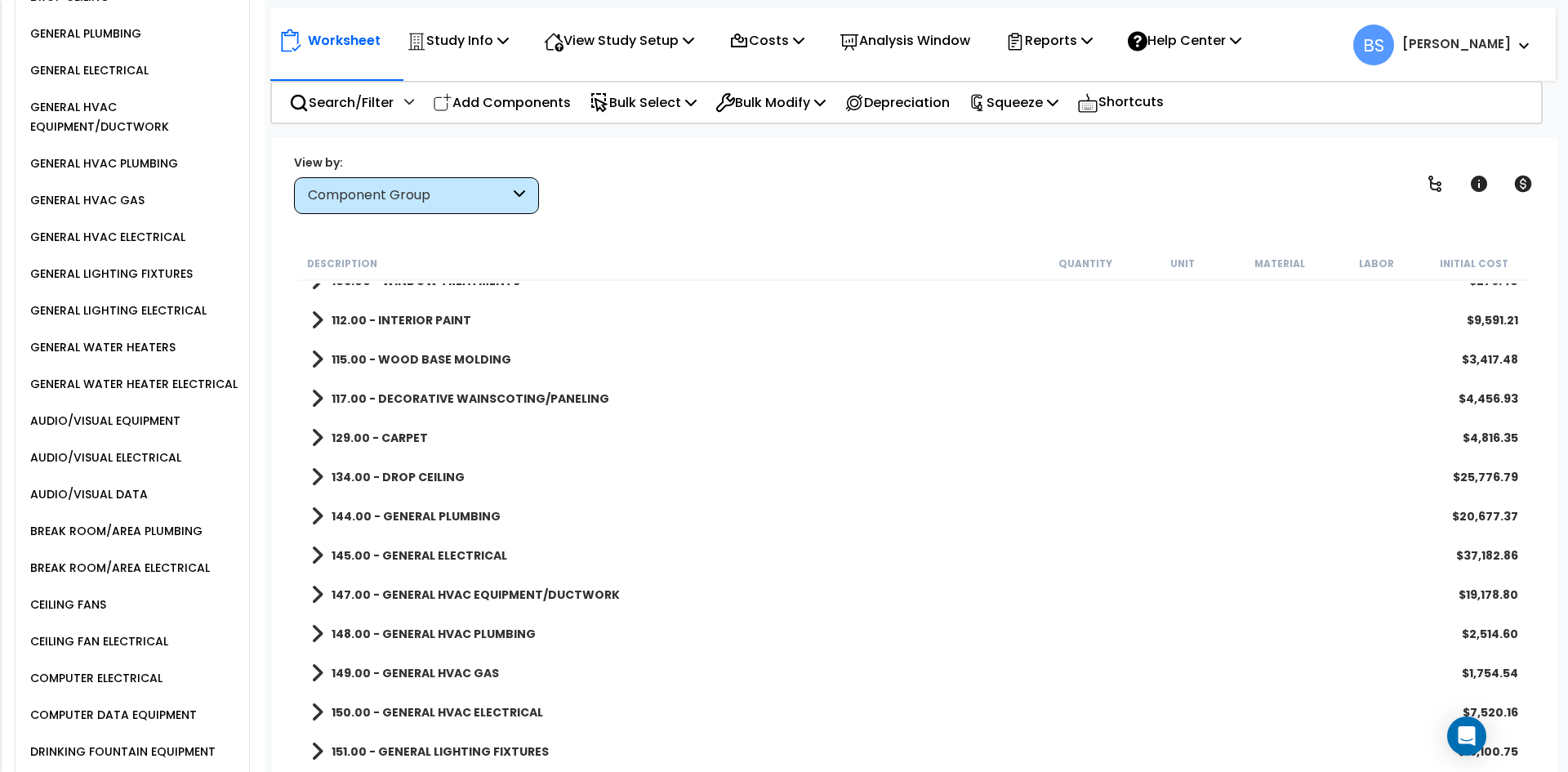
scroll to position [408, 0]
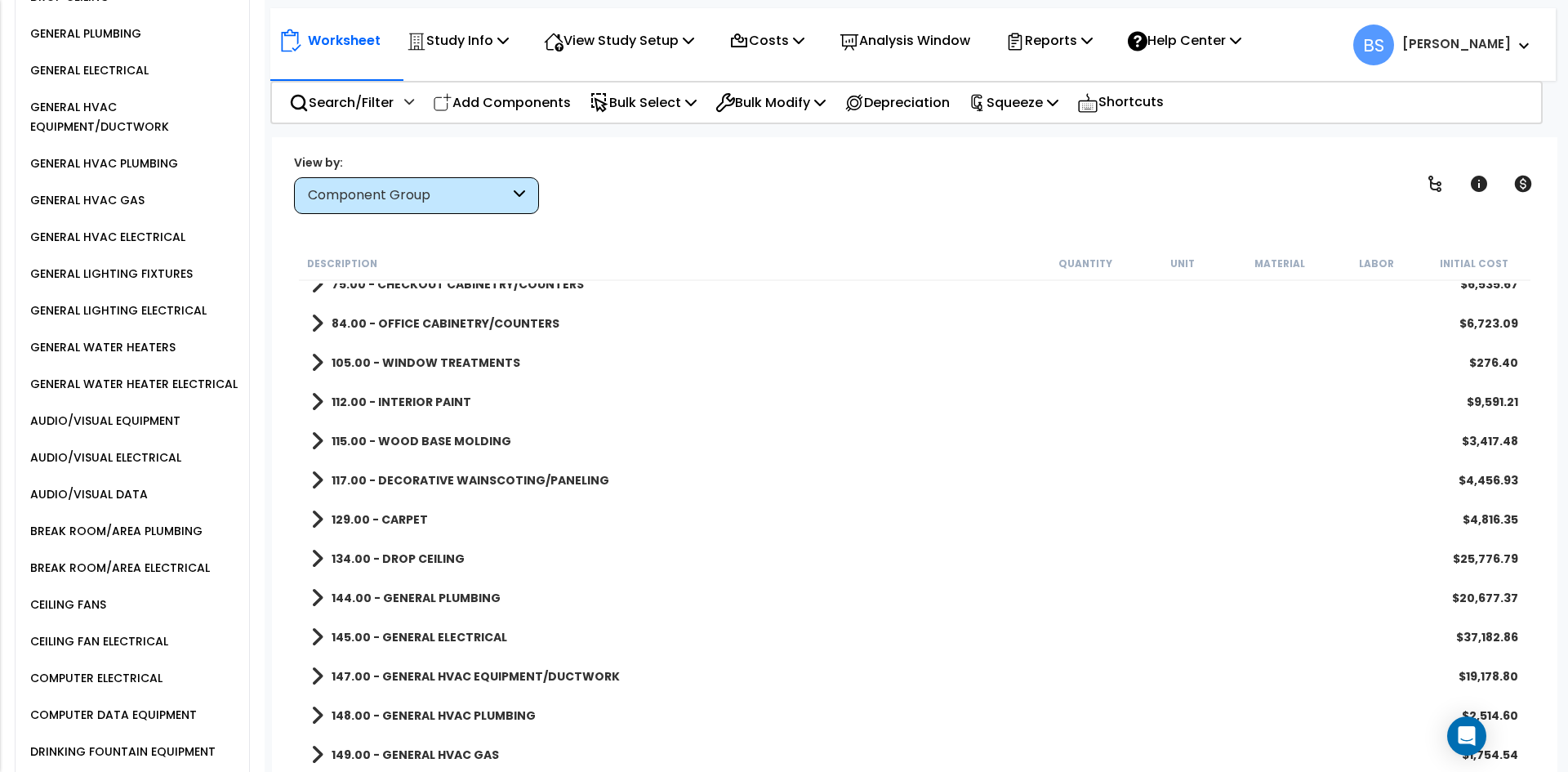
click at [410, 518] on b "129.00 - CARPET" at bounding box center [379, 518] width 96 height 16
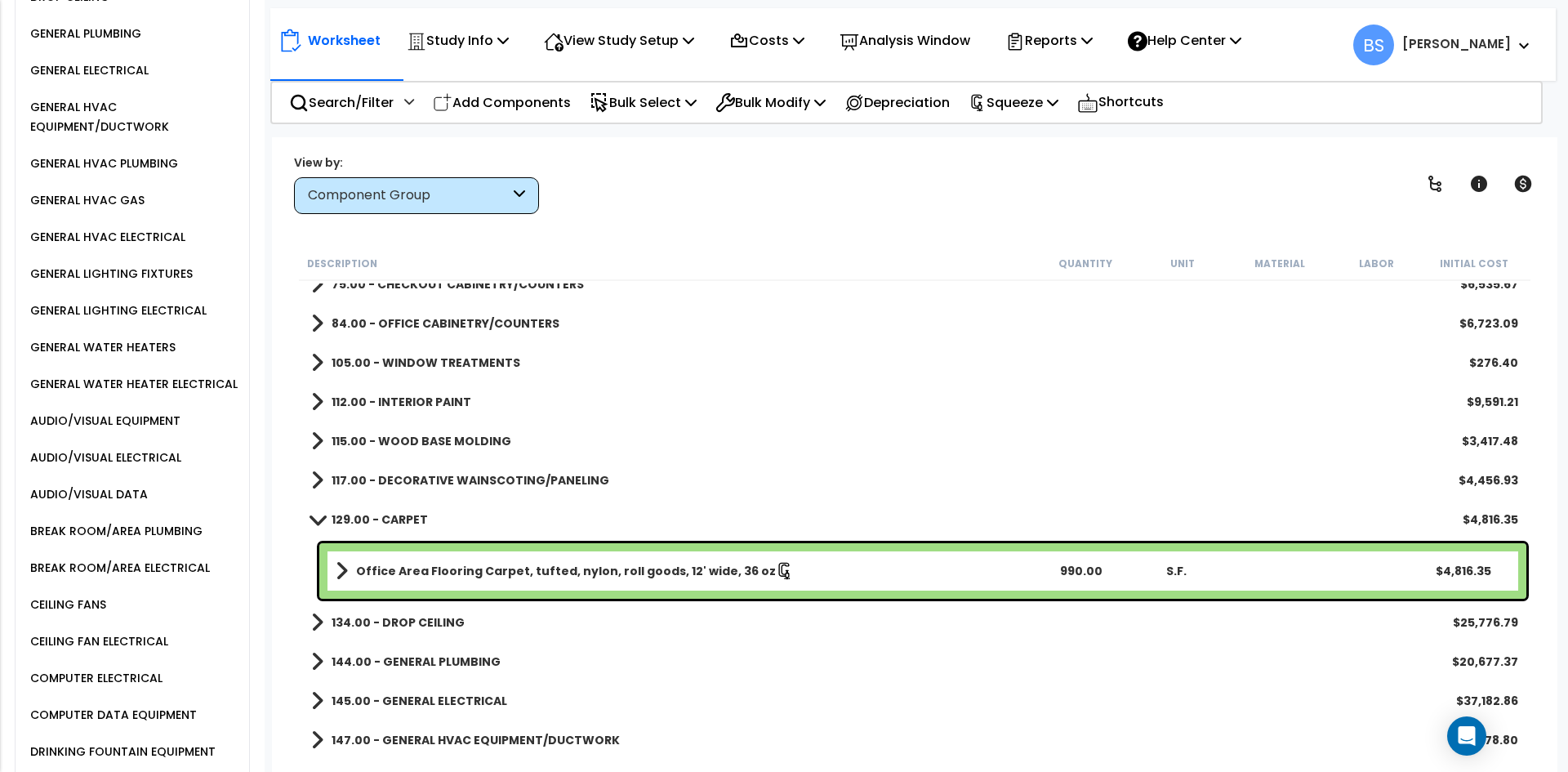
click at [394, 528] on link "129.00 - CARPET" at bounding box center [369, 519] width 117 height 23
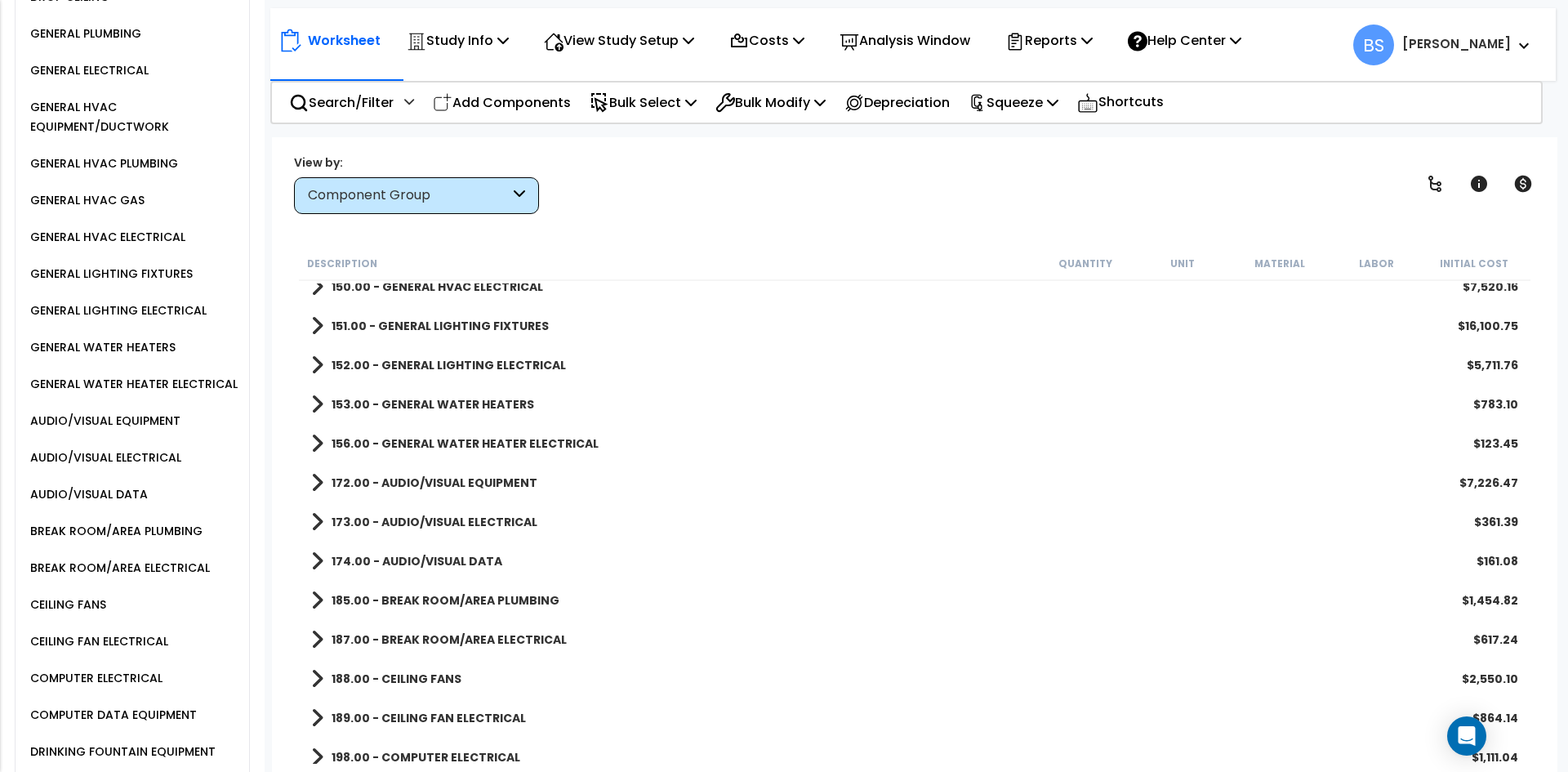
scroll to position [817, 0]
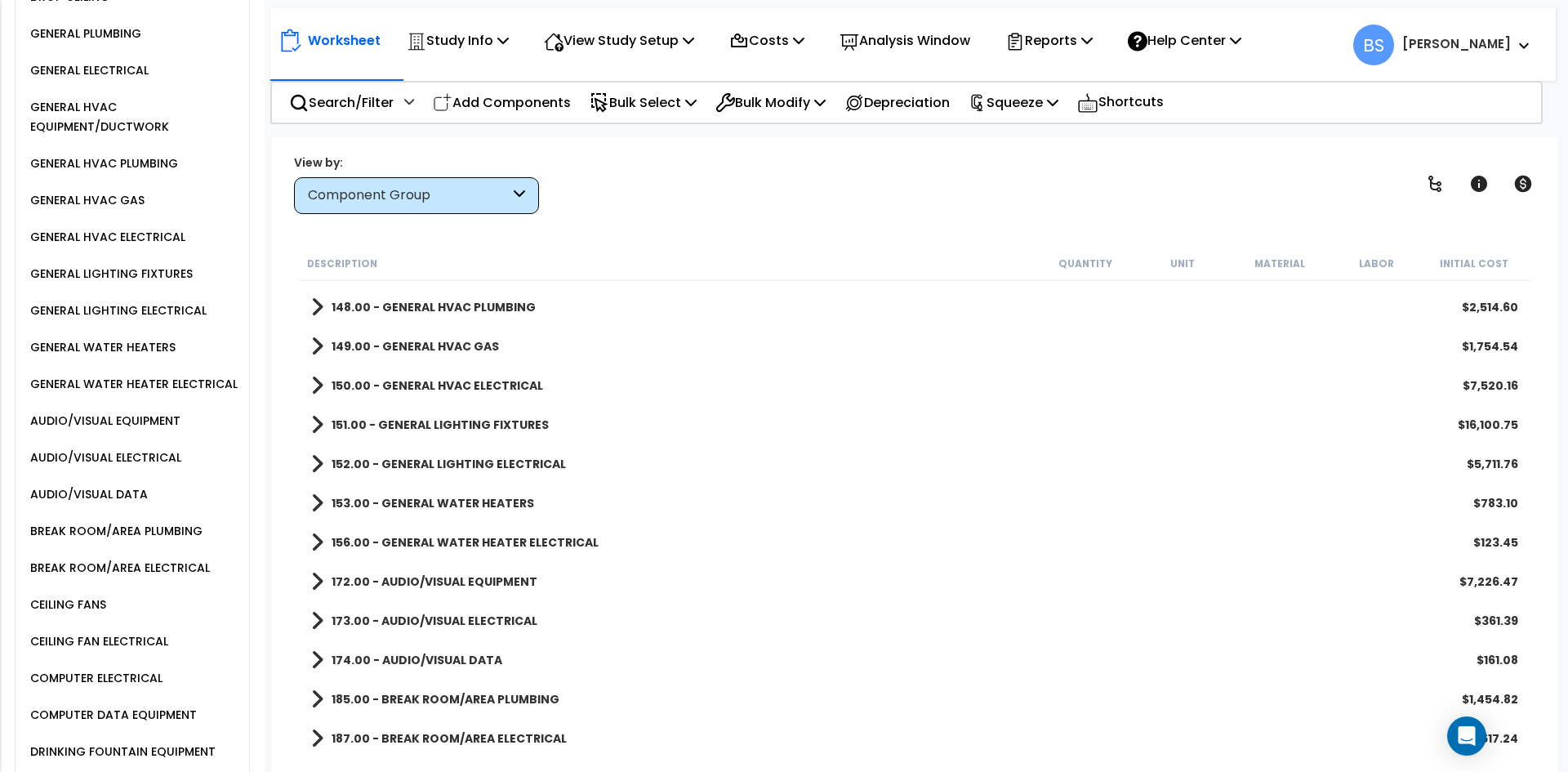
click at [452, 425] on b "151.00 - GENERAL LIGHTING FIXTURES" at bounding box center [440, 424] width 217 height 16
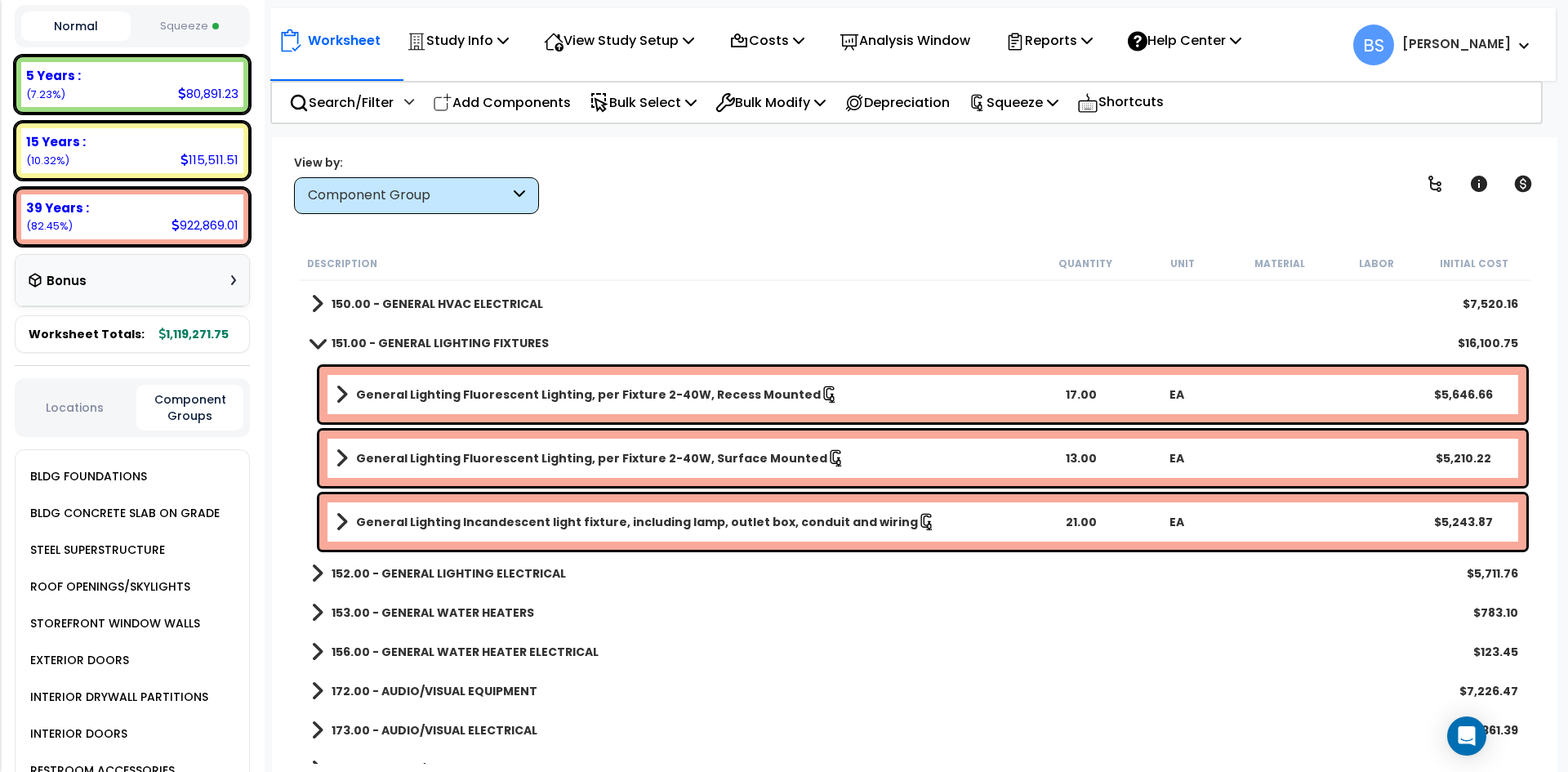
scroll to position [0, 0]
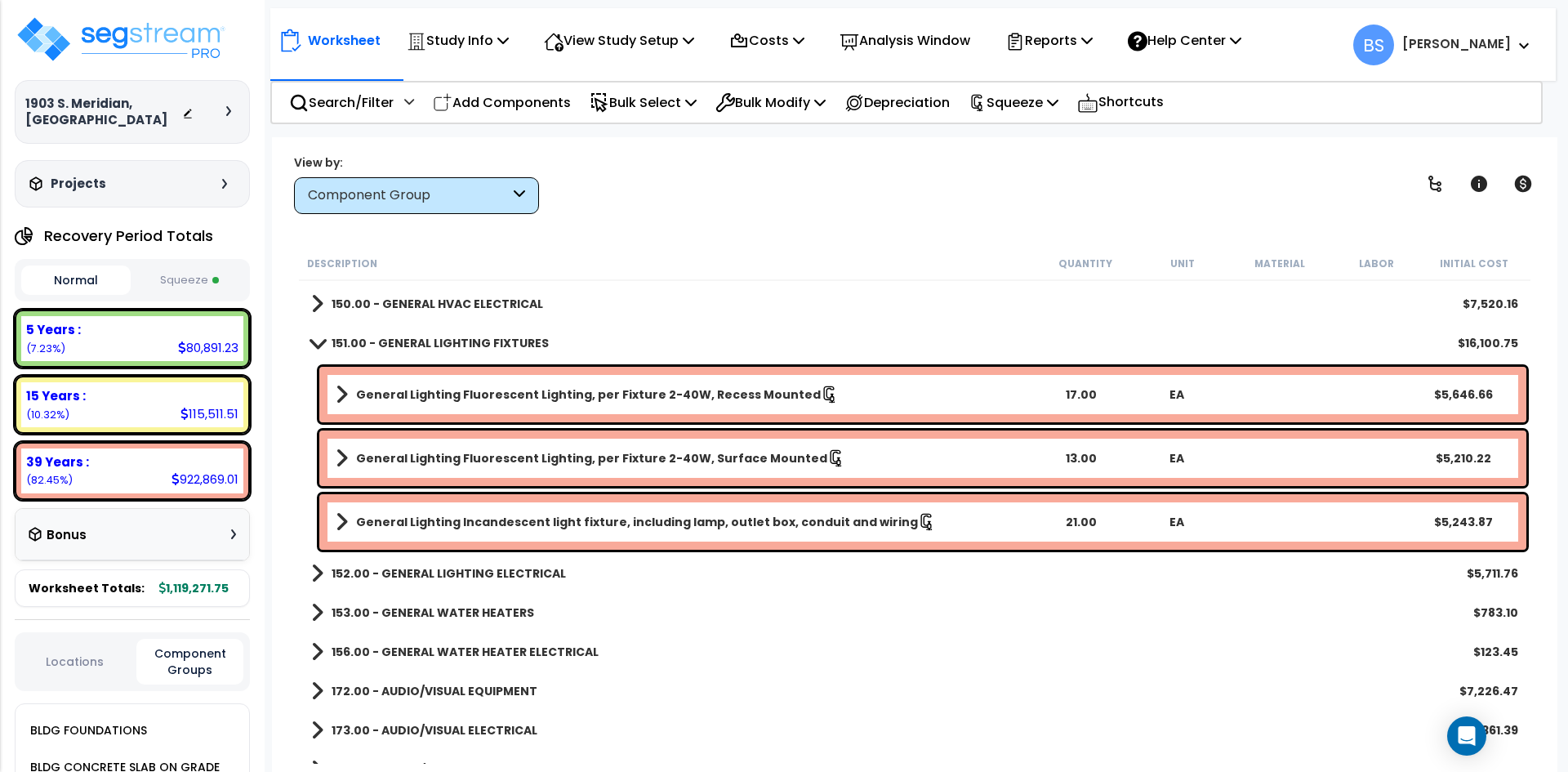
click at [185, 286] on button "Squeeze" at bounding box center [189, 280] width 109 height 28
click at [77, 280] on button "Normal" at bounding box center [75, 280] width 109 height 28
click at [182, 280] on button "Squeeze" at bounding box center [189, 280] width 109 height 28
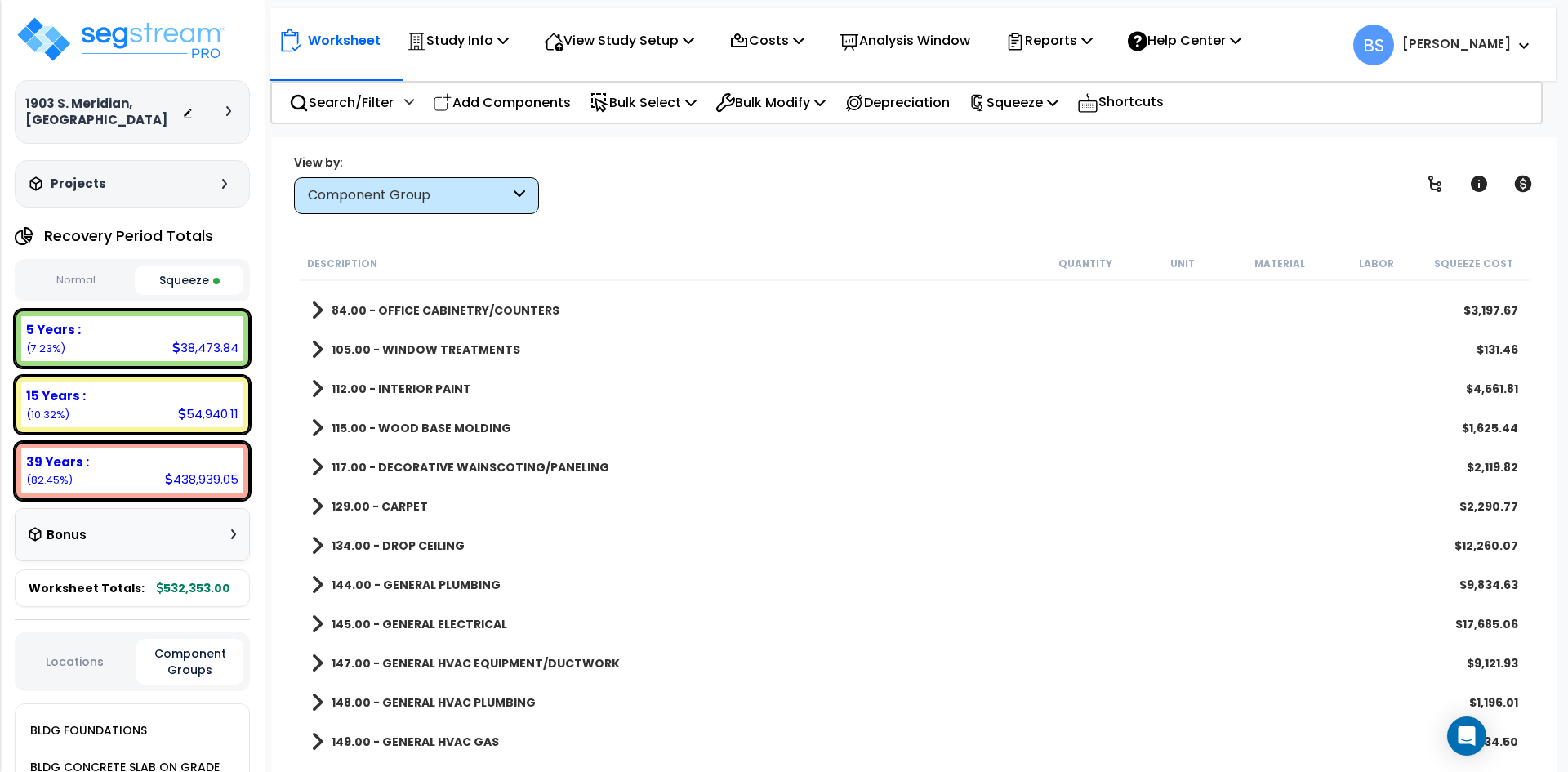
scroll to position [408, 0]
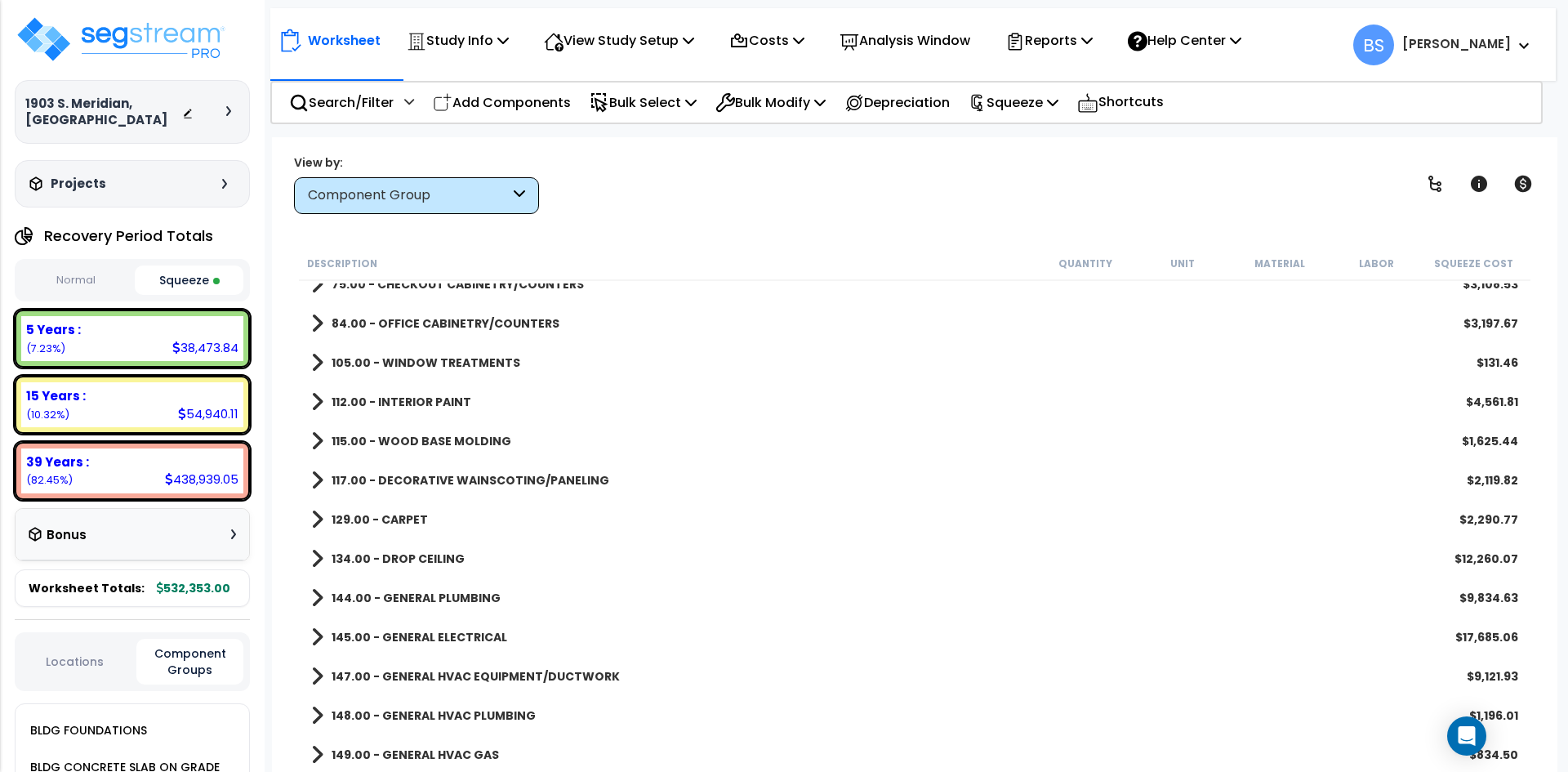
click at [372, 518] on b "129.00 - CARPET" at bounding box center [379, 518] width 96 height 16
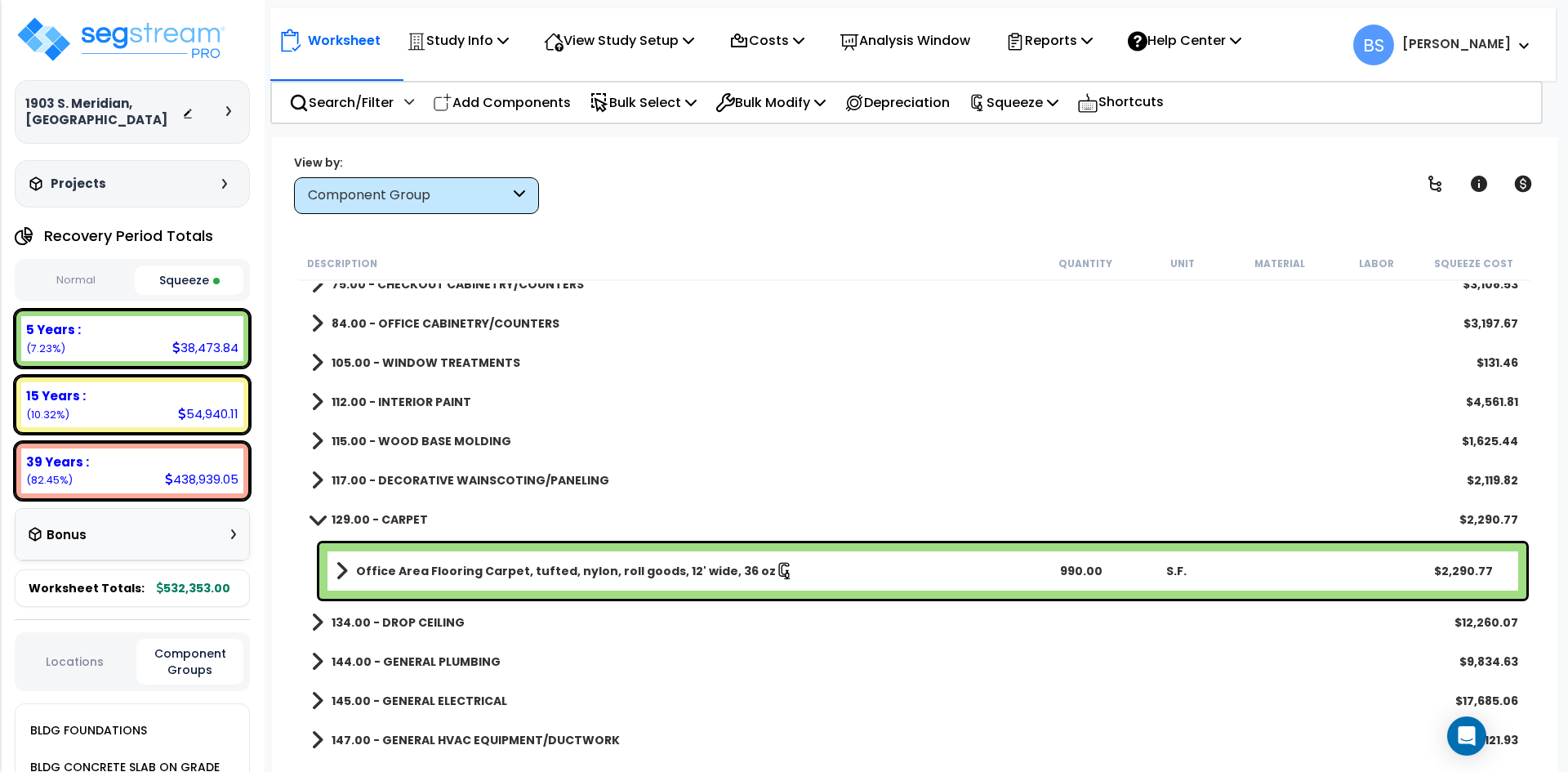
click at [397, 505] on div "129.00 - CARPET $2,290.77" at bounding box center [915, 518] width 1223 height 39
click at [390, 515] on b "129.00 - CARPET" at bounding box center [379, 518] width 96 height 16
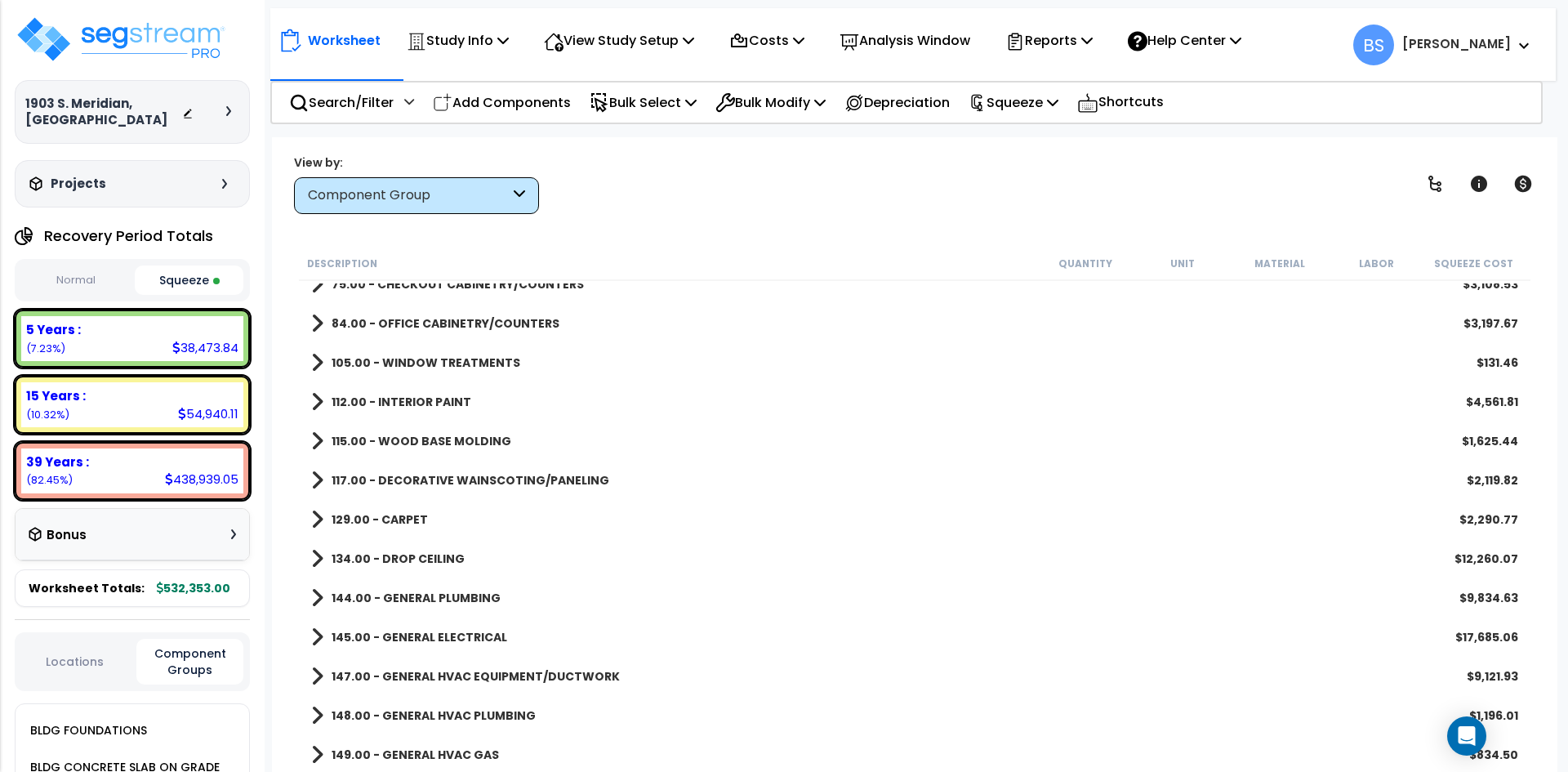
click at [415, 563] on b "134.00 - DROP CEILING" at bounding box center [398, 558] width 133 height 16
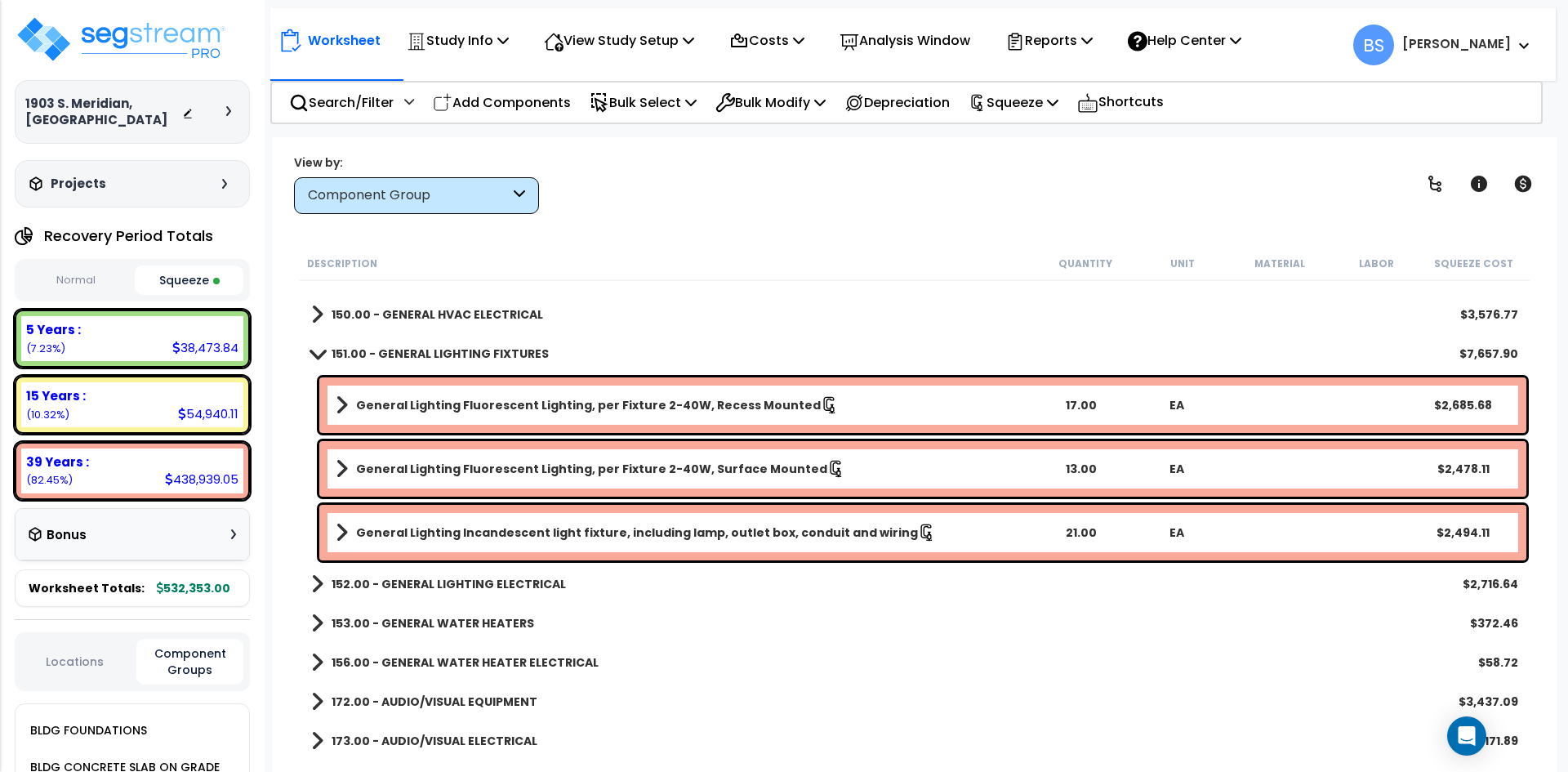
scroll to position [980, 0]
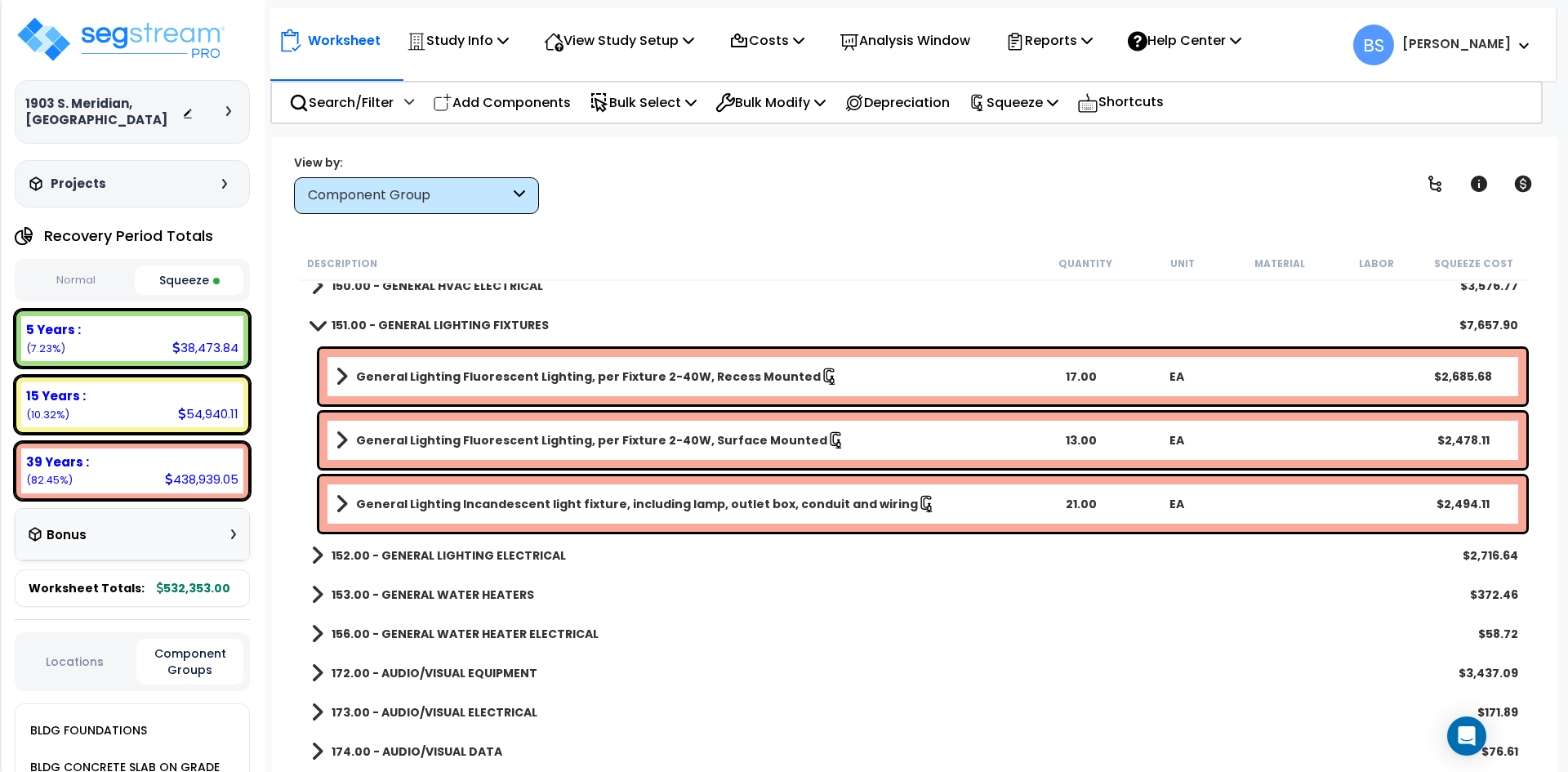
click at [488, 676] on b "172.00 - AUDIO/VISUAL EQUIPMENT" at bounding box center [434, 672] width 206 height 16
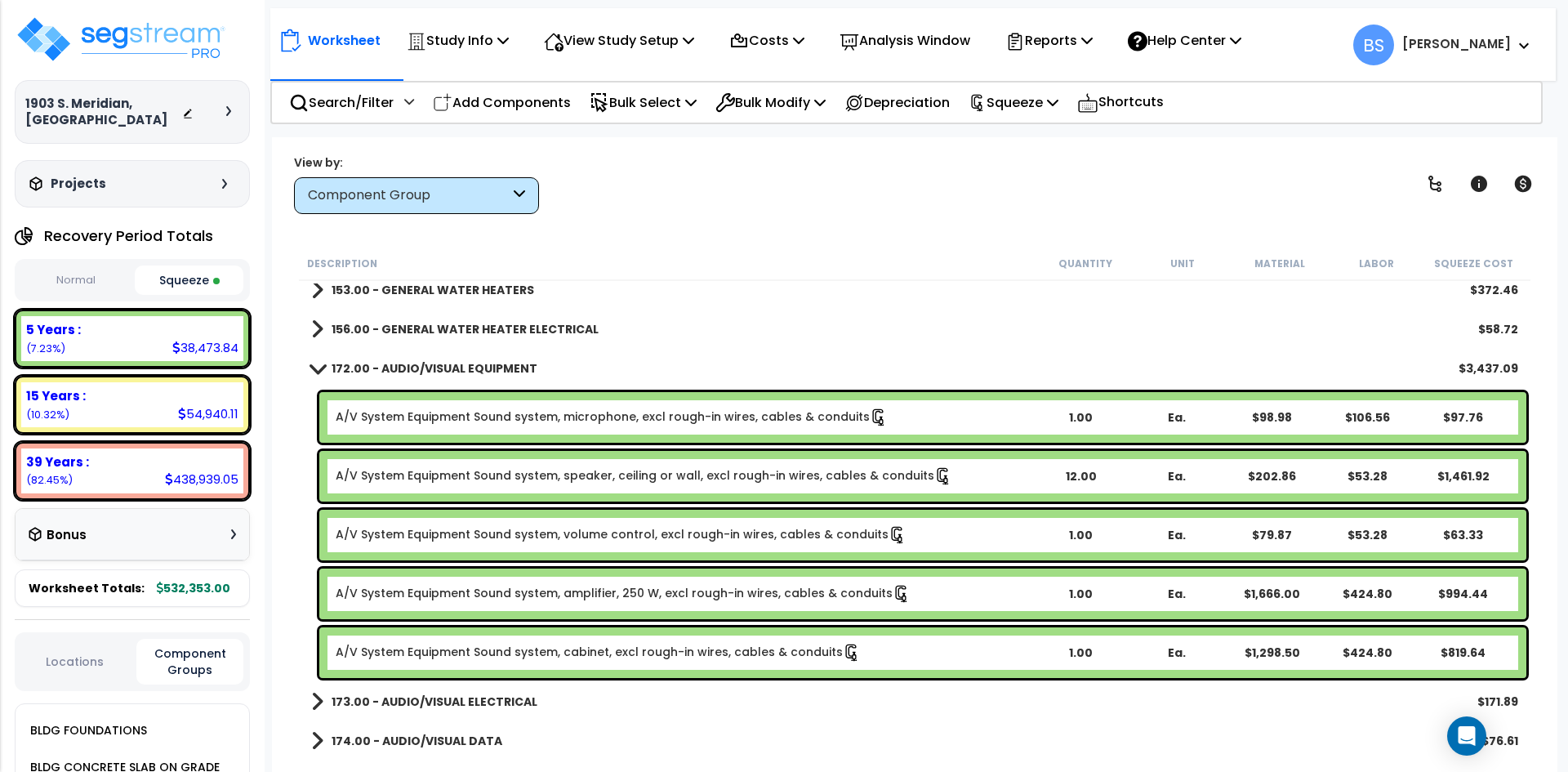
scroll to position [1307, 0]
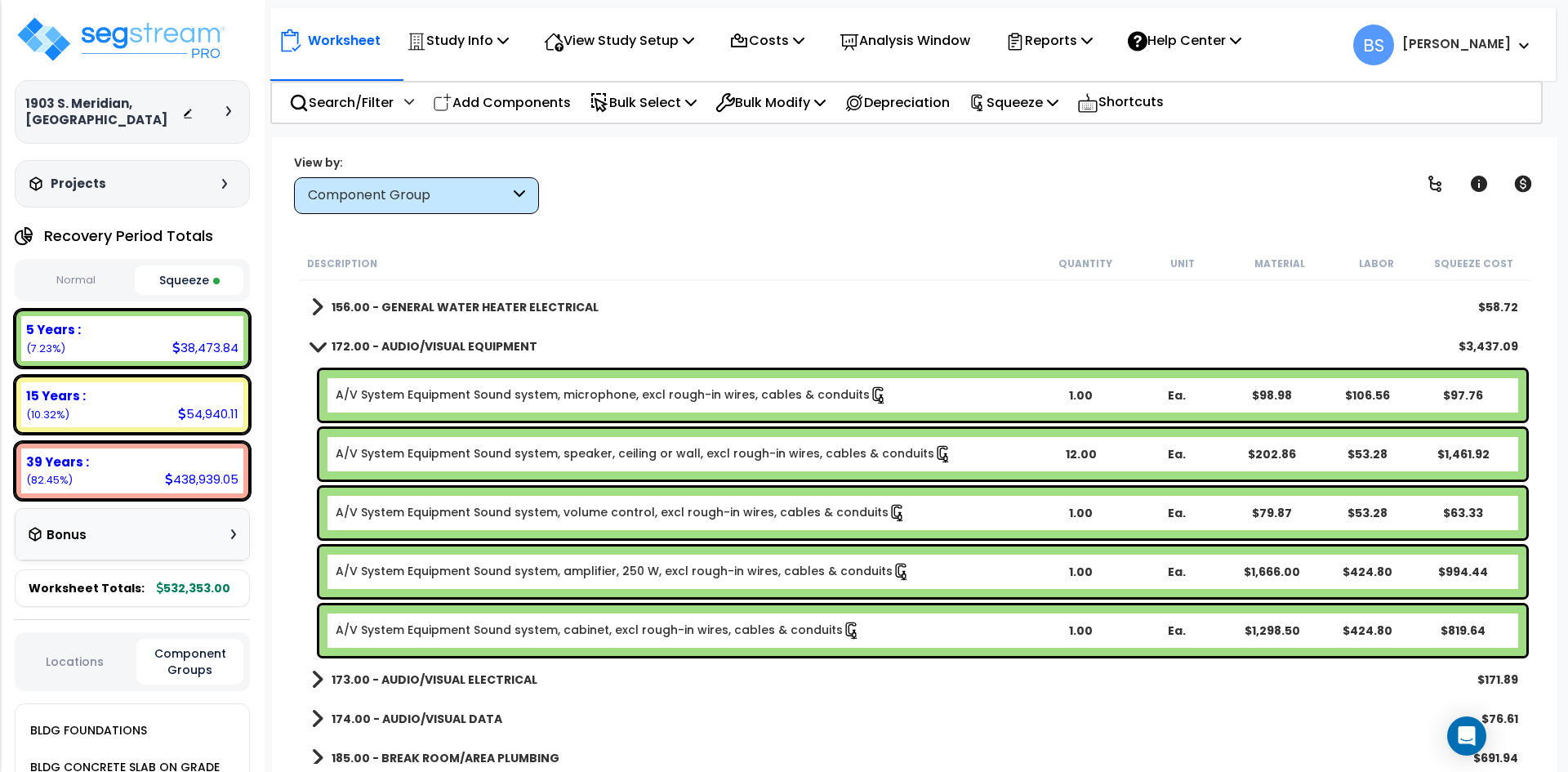
click at [409, 335] on link "172.00 - AUDIO/VISUAL EQUIPMENT" at bounding box center [425, 347] width 226 height 23
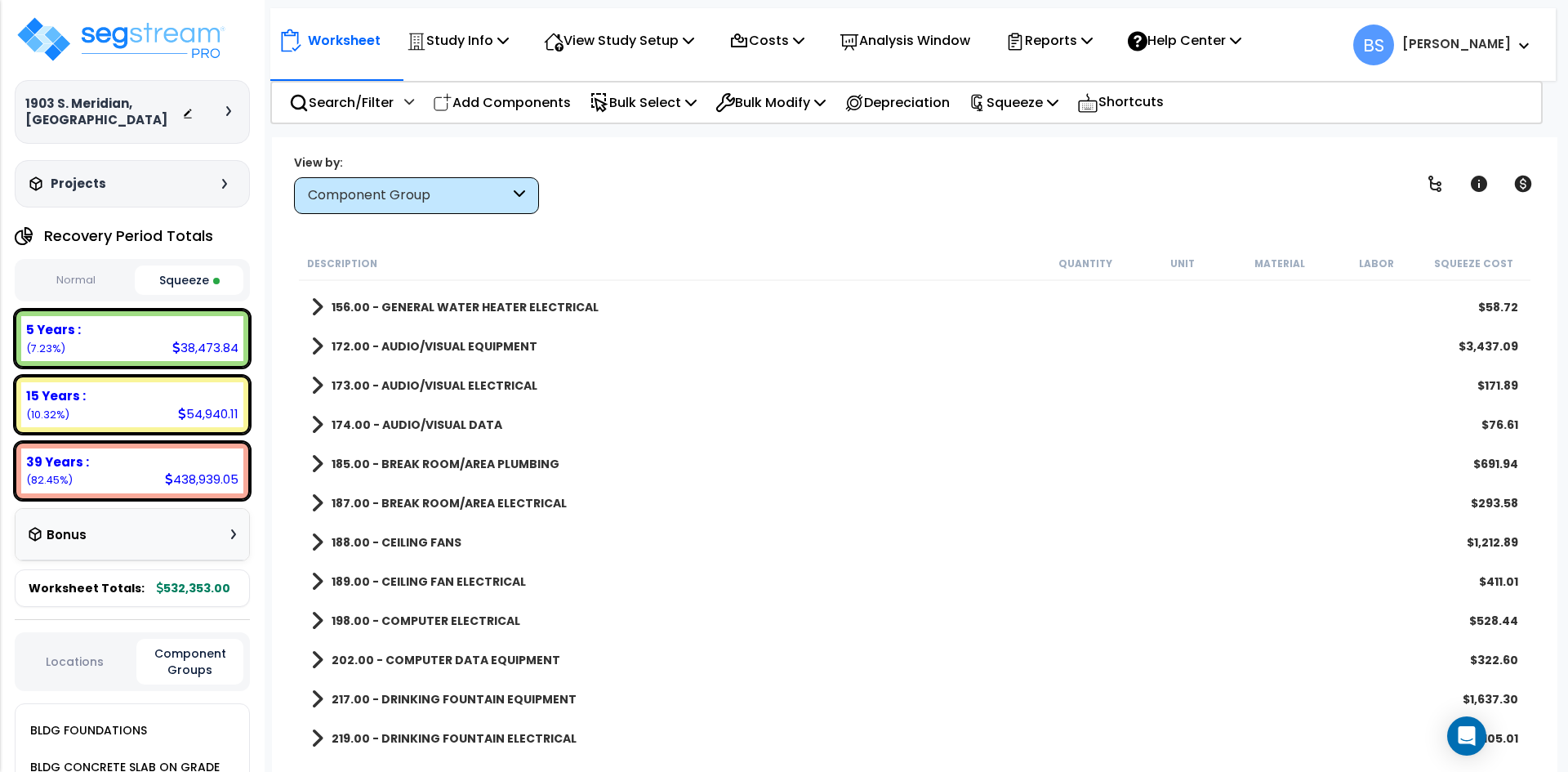
click at [404, 537] on b "188.00 - CEILING FANS" at bounding box center [396, 541] width 130 height 16
